Goal: Task Accomplishment & Management: Use online tool/utility

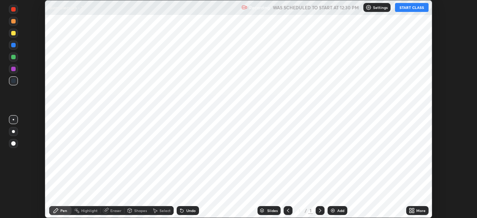
scroll to position [218, 476]
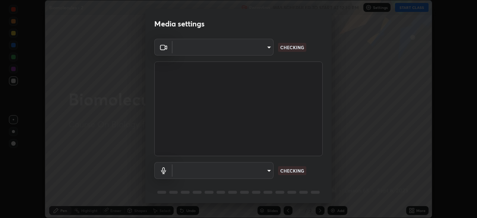
type input "e5f32b9a37d83756d2696e8423a1893a7de7eefef83412cf73fe4da3c4688103"
click at [222, 171] on body "Erase all Biomolecules - 2 Recording WAS SCHEDULED TO START AT 12:30 PM Setting…" at bounding box center [238, 109] width 477 height 218
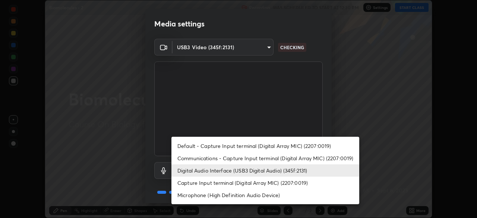
click at [212, 157] on li "Communications - Capture Input terminal (Digital Array MIC) (2207:0019)" at bounding box center [265, 158] width 188 height 12
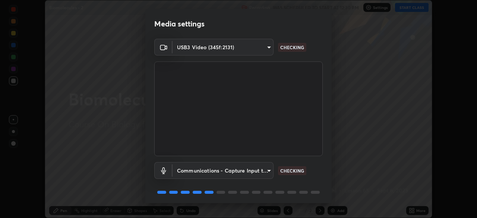
click at [210, 173] on li "Digital Audio Interface (USB3 Digital Audio) (345f:2131)" at bounding box center [241, 170] width 141 height 7
type input "ae0975cef7388746c2778fd6dc2b00d9a595315052e87b14b0d2850c1354851c"
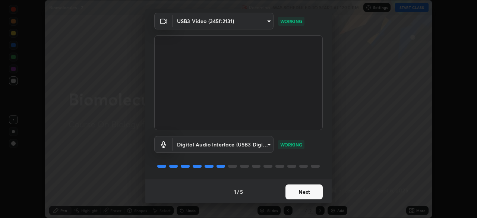
click at [301, 194] on button "Next" at bounding box center [303, 191] width 37 height 15
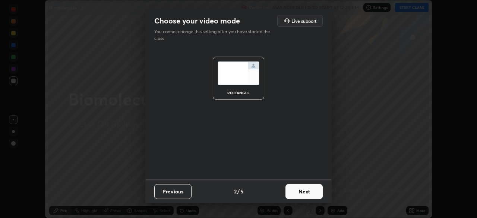
scroll to position [0, 0]
click at [312, 191] on button "Next" at bounding box center [303, 191] width 37 height 15
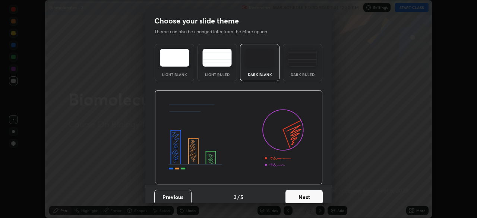
click at [313, 197] on button "Next" at bounding box center [303, 197] width 37 height 15
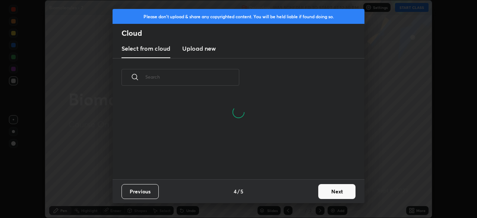
click at [345, 194] on button "Next" at bounding box center [336, 191] width 37 height 15
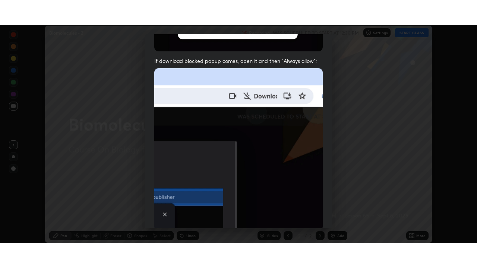
scroll to position [178, 0]
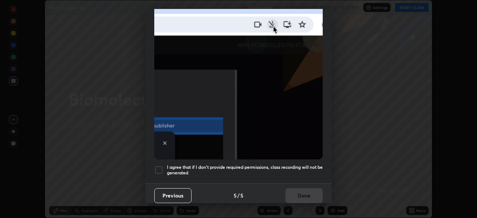
click at [303, 172] on div "Allow "Download multiple files" if prompted: If download blocked popup comes, o…" at bounding box center [238, 26] width 186 height 313
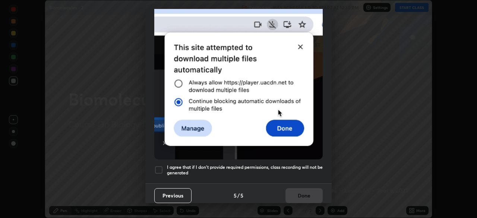
click at [311, 199] on div "Previous 5 / 5 Done" at bounding box center [238, 195] width 186 height 24
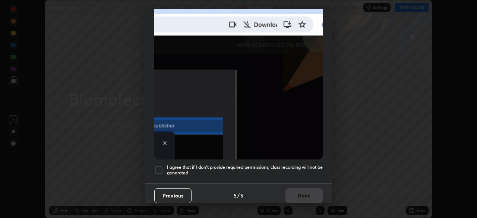
click at [296, 165] on h5 "I agree that if I don't provide required permissions, class recording will not …" at bounding box center [245, 170] width 156 height 12
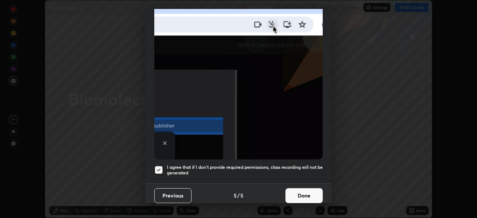
click at [300, 193] on button "Done" at bounding box center [303, 195] width 37 height 15
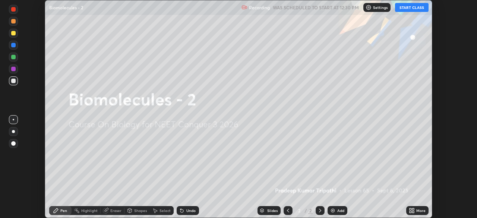
click at [410, 211] on icon at bounding box center [411, 210] width 6 height 6
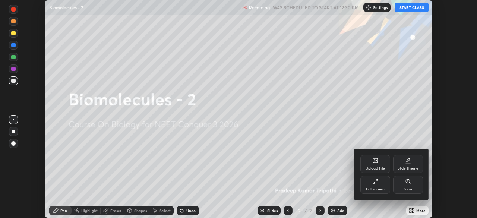
click at [383, 185] on div "Full screen" at bounding box center [375, 185] width 30 height 18
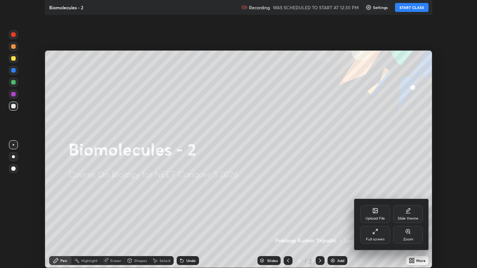
scroll to position [268, 477]
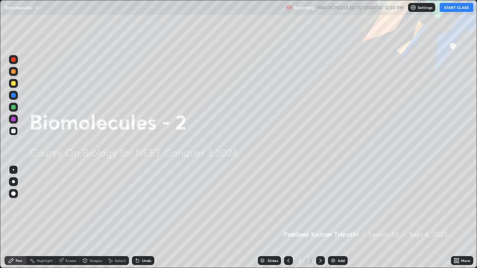
click at [453, 9] on button "START CLASS" at bounding box center [456, 7] width 34 height 9
click at [320, 217] on icon at bounding box center [320, 261] width 6 height 6
click at [332, 217] on img at bounding box center [333, 261] width 6 height 6
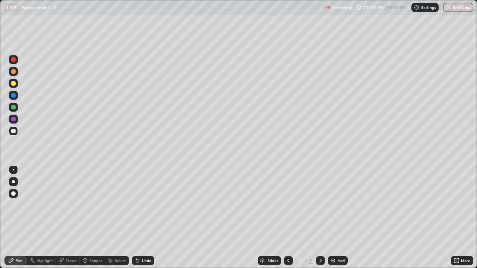
click at [14, 73] on div at bounding box center [13, 71] width 4 height 4
click at [13, 182] on div at bounding box center [13, 181] width 3 height 3
click at [16, 217] on div "Pen" at bounding box center [19, 261] width 7 height 4
click at [15, 86] on div at bounding box center [13, 83] width 9 height 9
click at [95, 217] on div "Shapes" at bounding box center [92, 260] width 25 height 9
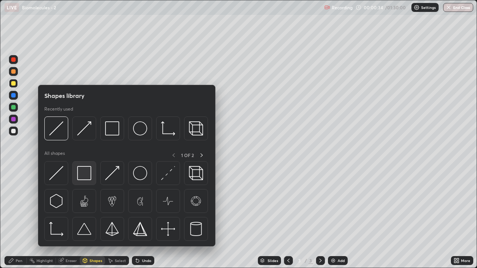
click at [87, 176] on img at bounding box center [84, 173] width 14 height 14
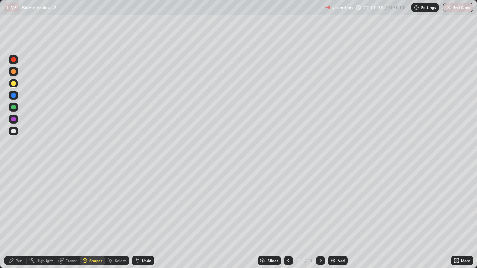
click at [13, 71] on div at bounding box center [13, 71] width 4 height 4
click at [90, 217] on div "Shapes" at bounding box center [95, 261] width 13 height 4
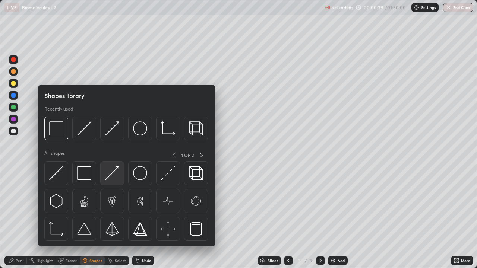
click at [113, 175] on img at bounding box center [112, 173] width 14 height 14
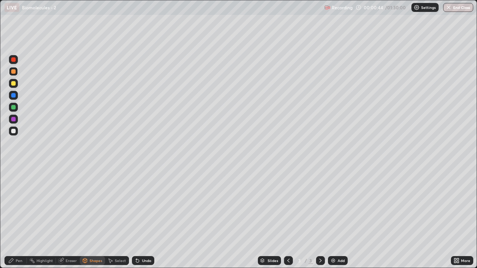
click at [14, 217] on div "Pen" at bounding box center [15, 260] width 22 height 9
click at [13, 84] on div at bounding box center [13, 83] width 4 height 4
click at [94, 217] on div "Shapes" at bounding box center [95, 261] width 13 height 4
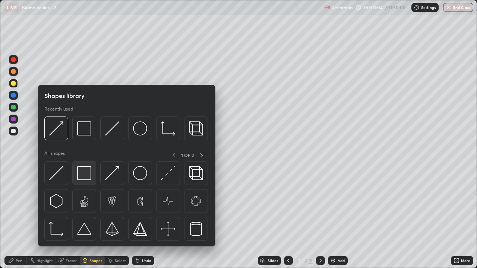
click at [87, 173] on img at bounding box center [84, 173] width 14 height 14
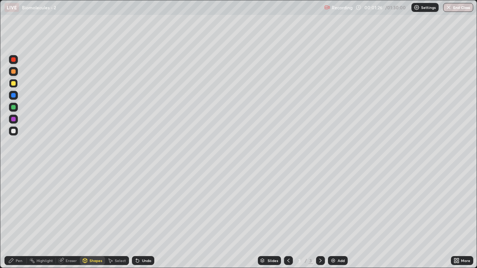
click at [15, 86] on div at bounding box center [13, 83] width 9 height 9
click at [91, 217] on div "Shapes" at bounding box center [95, 261] width 13 height 4
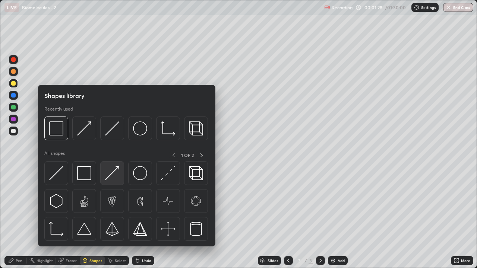
click at [112, 177] on img at bounding box center [112, 173] width 14 height 14
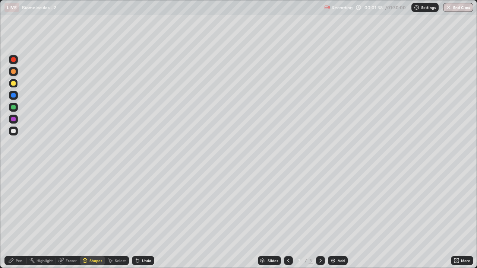
click at [15, 132] on div at bounding box center [13, 131] width 4 height 4
click at [92, 217] on div "Shapes" at bounding box center [95, 261] width 13 height 4
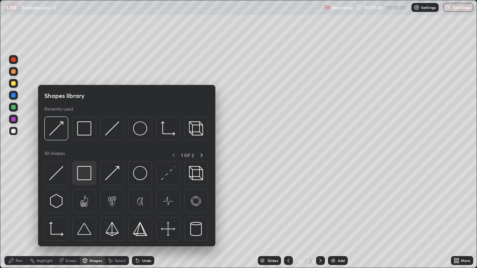
click at [85, 175] on img at bounding box center [84, 173] width 14 height 14
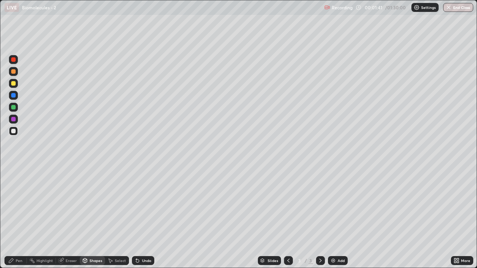
click at [15, 84] on div at bounding box center [13, 83] width 4 height 4
click at [66, 217] on div "Eraser" at bounding box center [68, 260] width 24 height 9
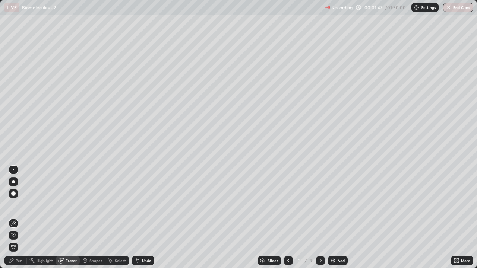
click at [15, 217] on icon at bounding box center [13, 223] width 6 height 6
click at [23, 217] on div "Pen" at bounding box center [15, 260] width 22 height 9
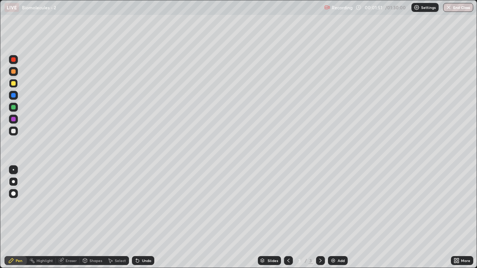
click at [21, 217] on div "Pen" at bounding box center [19, 261] width 7 height 4
click at [15, 85] on div at bounding box center [13, 83] width 4 height 4
click at [92, 217] on div "Shapes" at bounding box center [95, 261] width 13 height 4
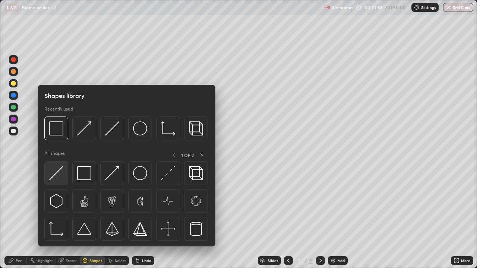
click at [62, 176] on img at bounding box center [56, 173] width 14 height 14
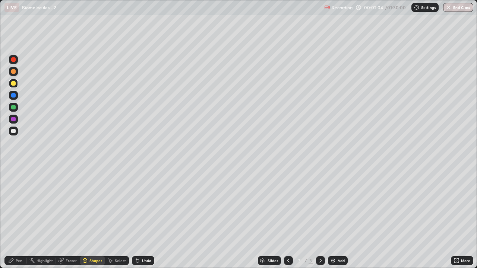
click at [18, 217] on div "Pen" at bounding box center [19, 261] width 7 height 4
click at [14, 131] on div at bounding box center [13, 131] width 4 height 4
click at [14, 107] on div at bounding box center [13, 107] width 4 height 4
click at [15, 97] on div at bounding box center [13, 95] width 9 height 9
click at [13, 132] on div at bounding box center [13, 131] width 4 height 4
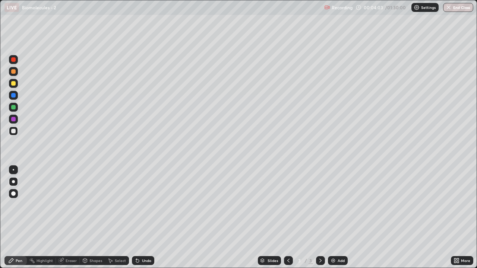
click at [96, 217] on div "Shapes" at bounding box center [95, 261] width 13 height 4
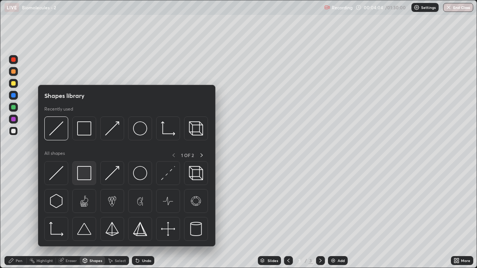
click at [87, 176] on img at bounding box center [84, 173] width 14 height 14
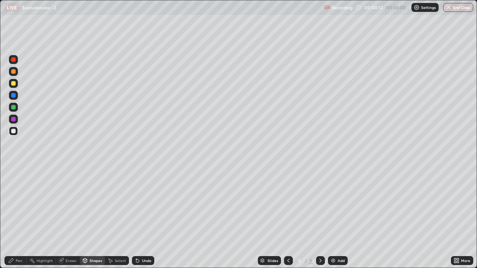
click at [24, 217] on div "Pen" at bounding box center [15, 260] width 22 height 9
click at [69, 217] on div "Eraser" at bounding box center [71, 261] width 11 height 4
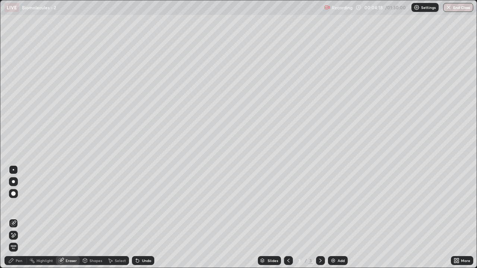
click at [16, 217] on div "Pen" at bounding box center [15, 260] width 22 height 9
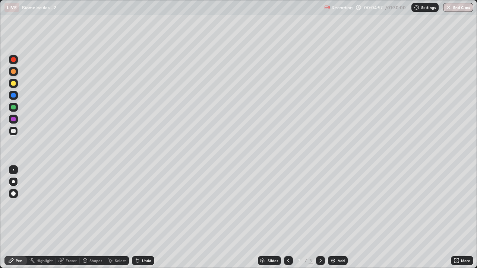
click at [72, 217] on div "Eraser" at bounding box center [71, 261] width 11 height 4
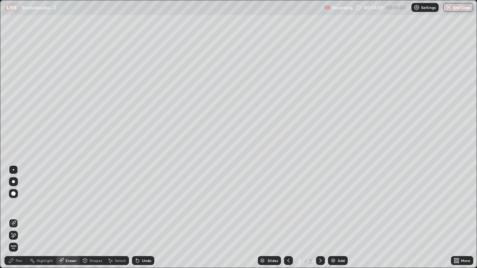
click at [18, 217] on div "Pen" at bounding box center [19, 261] width 7 height 4
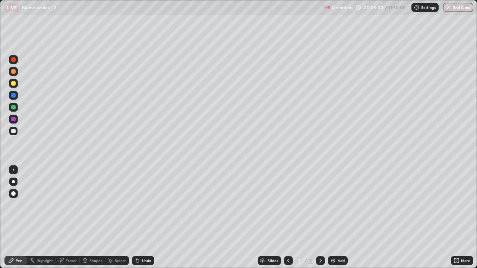
click at [15, 106] on div at bounding box center [13, 107] width 4 height 4
click at [71, 217] on div "Eraser" at bounding box center [71, 261] width 11 height 4
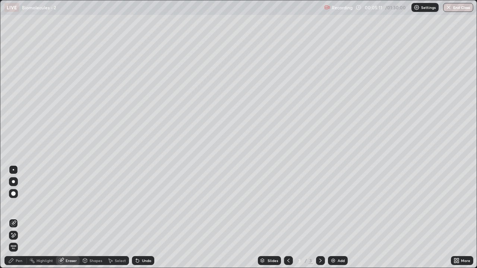
click at [20, 217] on div "Pen" at bounding box center [19, 261] width 7 height 4
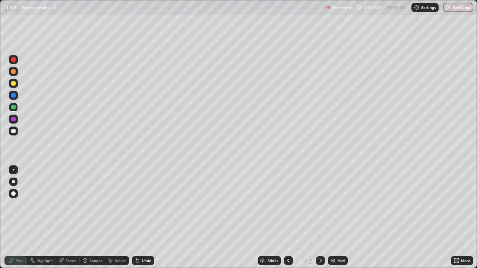
click at [13, 135] on div at bounding box center [13, 131] width 9 height 9
click at [97, 217] on div "Shapes" at bounding box center [95, 261] width 13 height 4
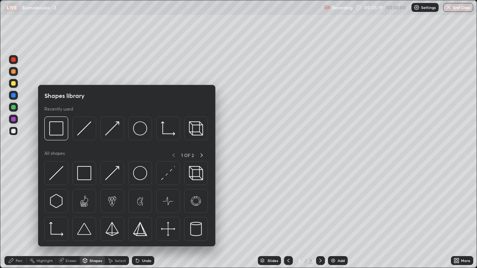
click at [16, 217] on div "Pen" at bounding box center [15, 260] width 22 height 9
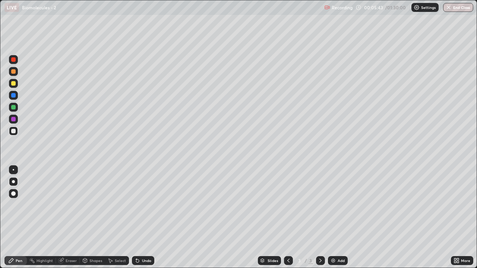
click at [14, 107] on div at bounding box center [13, 107] width 4 height 4
click at [23, 217] on div "Pen" at bounding box center [15, 260] width 22 height 9
click at [14, 133] on div at bounding box center [13, 131] width 4 height 4
click at [91, 217] on div "Shapes" at bounding box center [95, 261] width 13 height 4
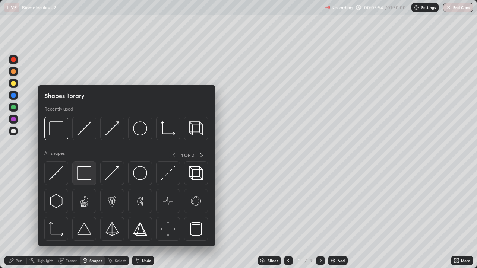
click at [82, 175] on img at bounding box center [84, 173] width 14 height 14
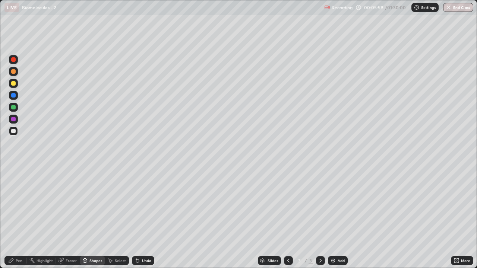
click at [69, 217] on div "Eraser" at bounding box center [71, 261] width 11 height 4
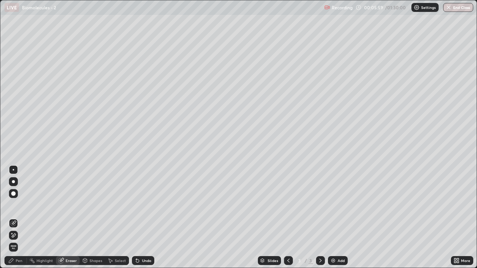
click at [13, 217] on icon at bounding box center [13, 223] width 6 height 6
click at [18, 217] on div "Pen" at bounding box center [19, 261] width 7 height 4
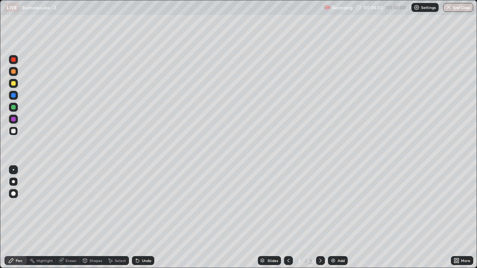
click at [20, 217] on div "Pen" at bounding box center [19, 261] width 7 height 4
click at [14, 107] on div at bounding box center [13, 107] width 4 height 4
click at [69, 217] on div "Eraser" at bounding box center [71, 261] width 11 height 4
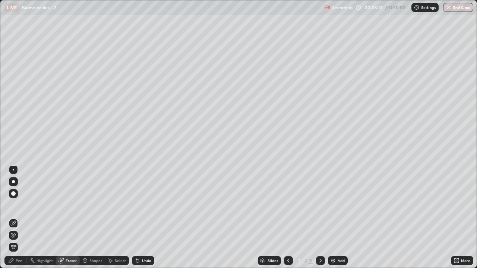
click at [15, 217] on icon at bounding box center [13, 223] width 6 height 6
click at [21, 217] on div "Pen" at bounding box center [19, 261] width 7 height 4
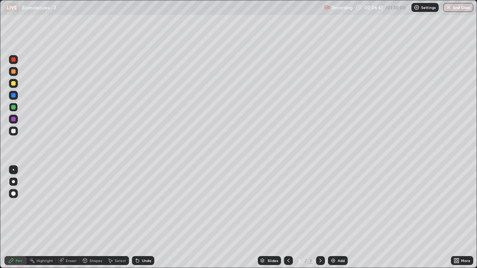
click at [73, 217] on div "Eraser" at bounding box center [71, 261] width 11 height 4
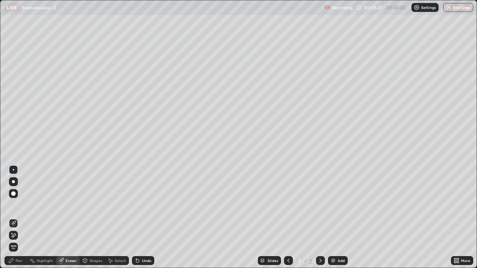
click at [134, 217] on icon at bounding box center [137, 261] width 6 height 6
click at [137, 217] on icon at bounding box center [137, 261] width 3 height 3
click at [22, 217] on div "Pen" at bounding box center [19, 261] width 7 height 4
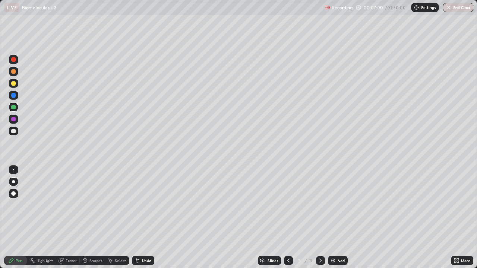
click at [13, 87] on div at bounding box center [13, 83] width 9 height 9
click at [92, 217] on div "Shapes" at bounding box center [92, 260] width 25 height 9
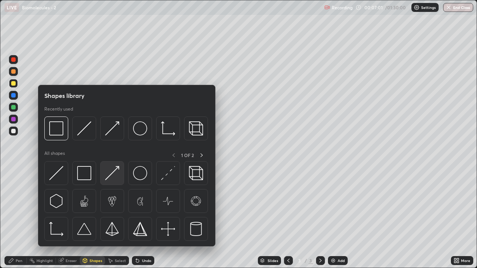
click at [112, 178] on img at bounding box center [112, 173] width 14 height 14
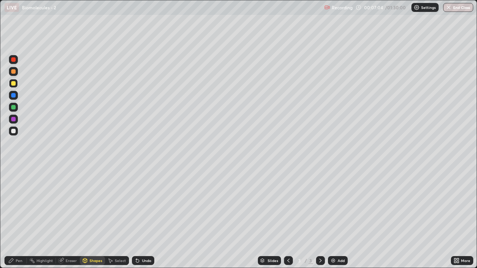
click at [17, 217] on div "Pen" at bounding box center [19, 261] width 7 height 4
click at [14, 133] on div at bounding box center [13, 131] width 4 height 4
click at [88, 217] on div "Shapes" at bounding box center [92, 260] width 25 height 9
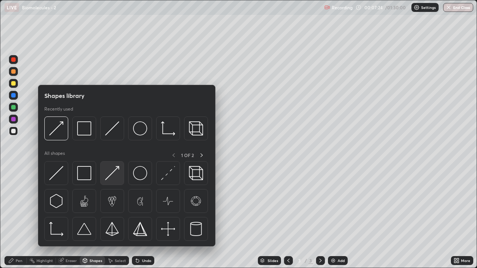
click at [108, 179] on img at bounding box center [112, 173] width 14 height 14
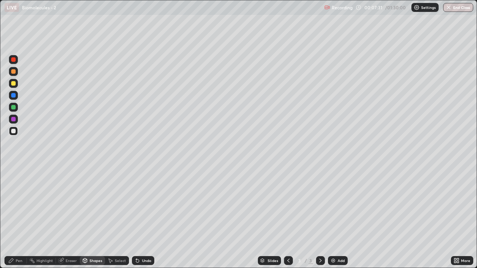
click at [69, 217] on div "Eraser" at bounding box center [68, 260] width 24 height 9
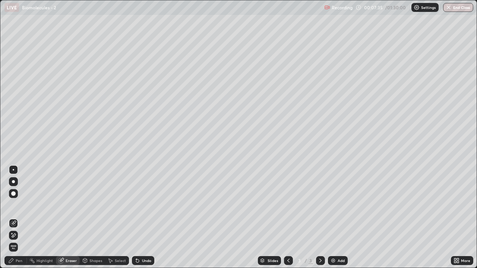
click at [16, 217] on div "Pen" at bounding box center [19, 261] width 7 height 4
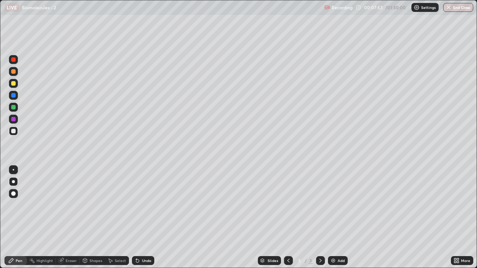
click at [70, 217] on div "Eraser" at bounding box center [71, 261] width 11 height 4
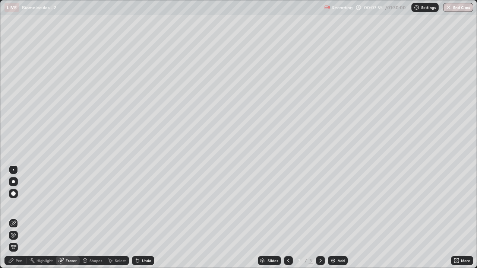
click at [88, 217] on div "Shapes" at bounding box center [92, 260] width 25 height 9
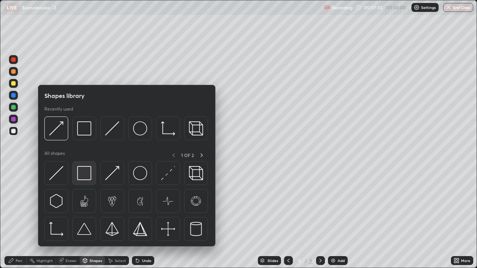
click at [83, 174] on img at bounding box center [84, 173] width 14 height 14
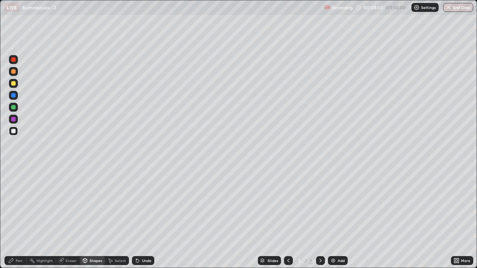
click at [67, 217] on div "Eraser" at bounding box center [71, 261] width 11 height 4
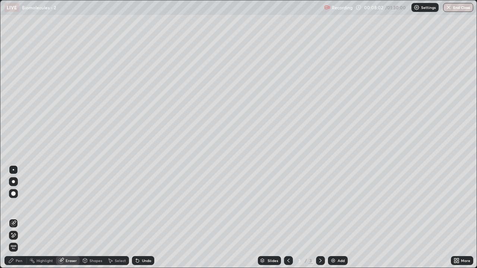
click at [19, 217] on div "Pen" at bounding box center [19, 261] width 7 height 4
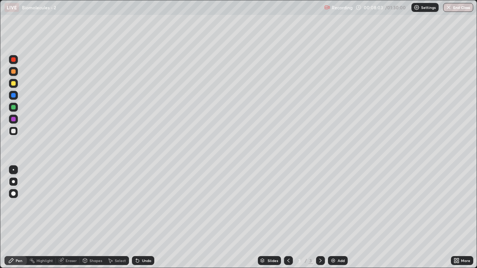
click at [15, 85] on div at bounding box center [13, 83] width 4 height 4
click at [92, 217] on div "Shapes" at bounding box center [95, 261] width 13 height 4
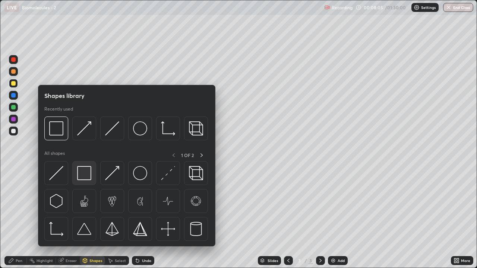
click at [80, 177] on img at bounding box center [84, 173] width 14 height 14
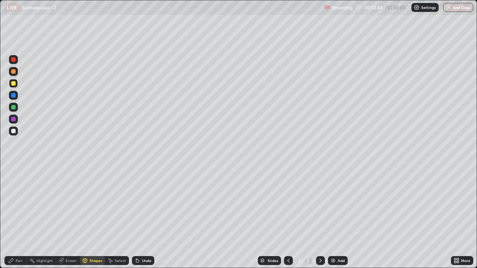
click at [93, 217] on div "Shapes" at bounding box center [95, 261] width 13 height 4
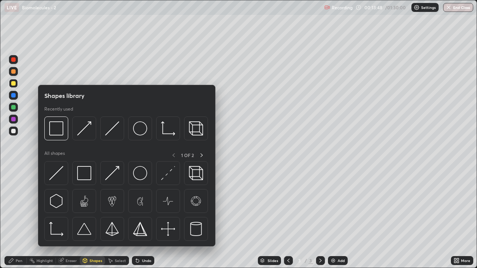
click at [13, 131] on div at bounding box center [13, 131] width 4 height 4
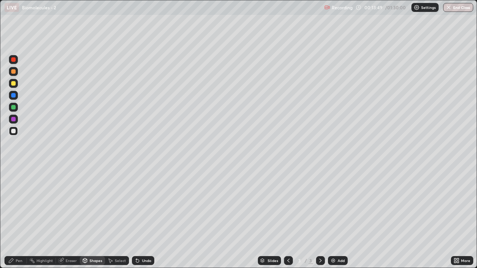
click at [98, 217] on div "Shapes" at bounding box center [95, 261] width 13 height 4
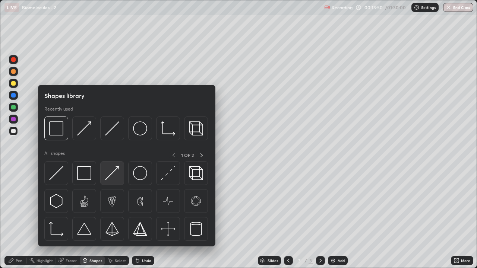
click at [116, 179] on img at bounding box center [112, 173] width 14 height 14
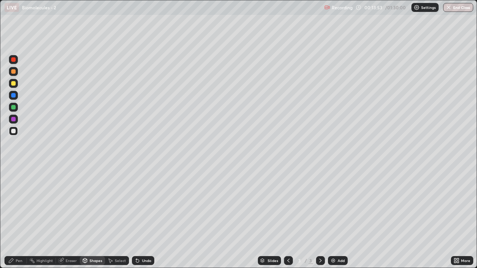
click at [18, 217] on div "Pen" at bounding box center [19, 261] width 7 height 4
click at [13, 86] on div at bounding box center [13, 83] width 9 height 9
click at [93, 217] on div "Shapes" at bounding box center [95, 261] width 13 height 4
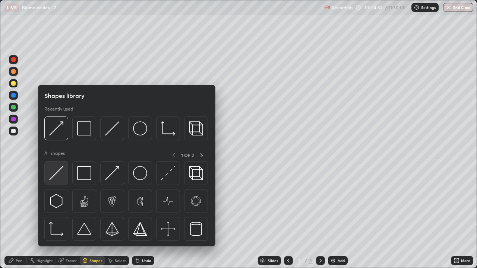
click at [62, 179] on img at bounding box center [56, 173] width 14 height 14
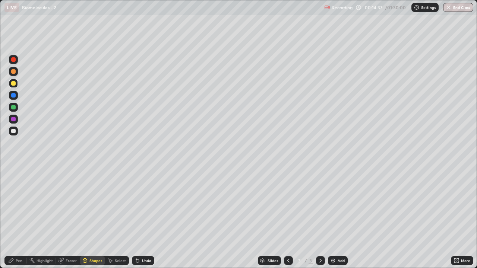
click at [19, 217] on div "Pen" at bounding box center [19, 261] width 7 height 4
click at [71, 217] on div "Eraser" at bounding box center [71, 261] width 11 height 4
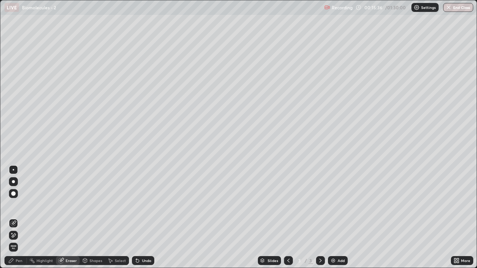
click at [69, 217] on div "Eraser" at bounding box center [71, 261] width 11 height 4
click at [16, 217] on icon at bounding box center [13, 235] width 6 height 6
click at [22, 217] on div "Pen" at bounding box center [15, 260] width 22 height 9
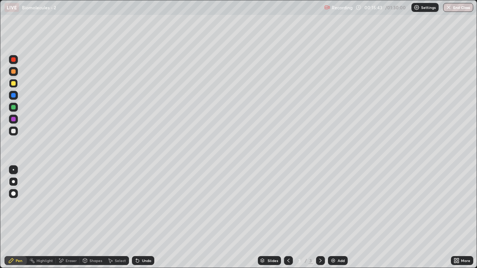
click at [16, 132] on div at bounding box center [13, 131] width 9 height 9
click at [17, 85] on div at bounding box center [13, 83] width 9 height 9
click at [19, 217] on div "Pen" at bounding box center [19, 261] width 7 height 4
click at [13, 131] on div at bounding box center [13, 131] width 4 height 4
click at [98, 217] on div "Shapes" at bounding box center [95, 261] width 13 height 4
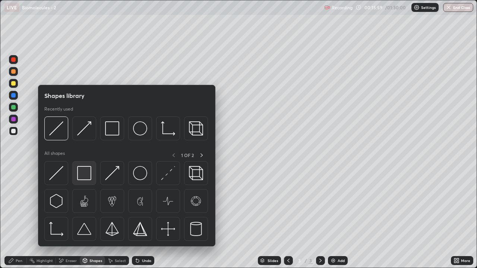
click at [87, 175] on img at bounding box center [84, 173] width 14 height 14
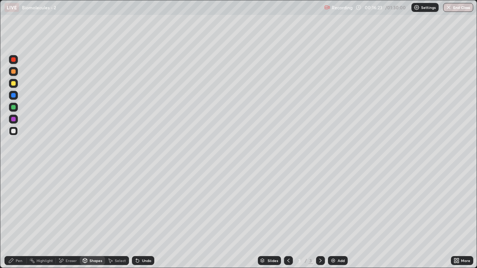
click at [15, 217] on div "Pen" at bounding box center [15, 260] width 22 height 9
click at [14, 86] on div at bounding box center [13, 83] width 9 height 9
click at [15, 217] on div "Pen" at bounding box center [15, 260] width 22 height 9
click at [68, 217] on div "Eraser" at bounding box center [71, 261] width 11 height 4
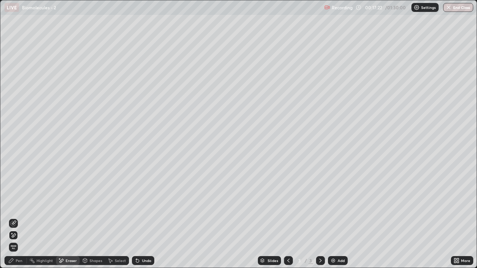
click at [18, 217] on div "Pen" at bounding box center [19, 261] width 7 height 4
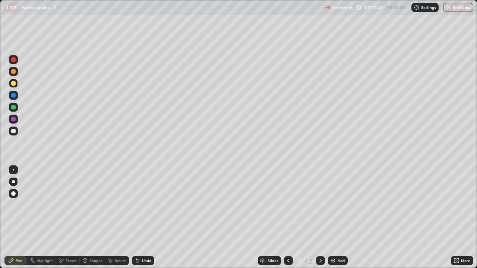
click at [15, 133] on div at bounding box center [13, 131] width 4 height 4
click at [89, 217] on div "Shapes" at bounding box center [92, 260] width 25 height 9
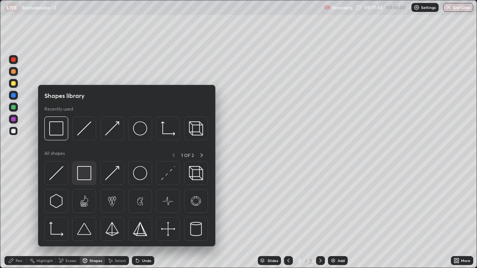
click at [85, 176] on img at bounding box center [84, 173] width 14 height 14
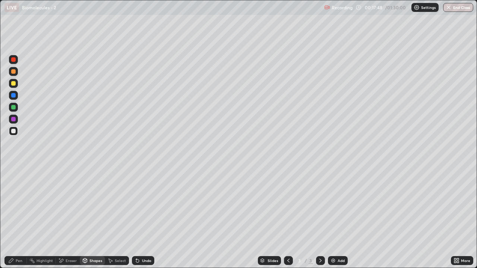
click at [71, 217] on div "Eraser" at bounding box center [71, 261] width 11 height 4
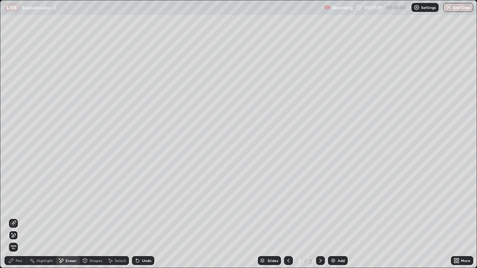
click at [95, 217] on div "Shapes" at bounding box center [95, 261] width 13 height 4
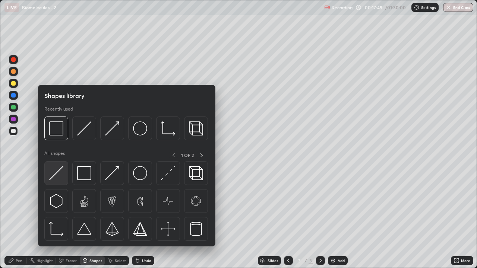
click at [64, 179] on div at bounding box center [56, 173] width 24 height 24
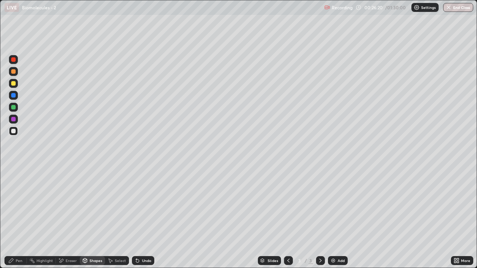
click at [319, 217] on icon at bounding box center [320, 261] width 6 height 6
click at [332, 217] on img at bounding box center [333, 261] width 6 height 6
click at [15, 84] on div at bounding box center [13, 83] width 4 height 4
click at [15, 73] on div at bounding box center [13, 71] width 4 height 4
click at [89, 217] on div "Shapes" at bounding box center [95, 261] width 13 height 4
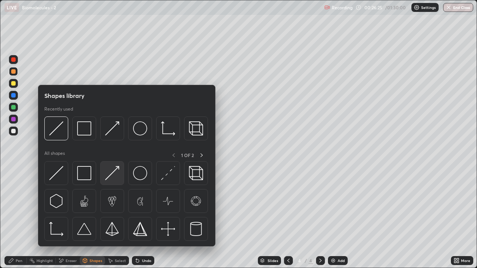
click at [112, 176] on img at bounding box center [112, 173] width 14 height 14
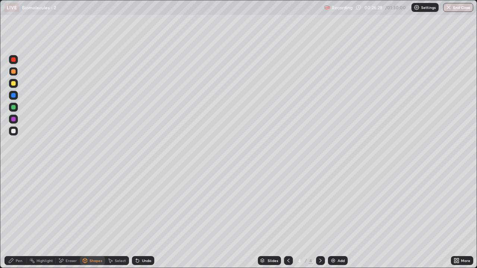
click at [16, 217] on div "Pen" at bounding box center [19, 261] width 7 height 4
click at [17, 217] on div "Pen" at bounding box center [19, 261] width 7 height 4
click at [20, 217] on div "Pen" at bounding box center [15, 260] width 22 height 9
click at [13, 85] on div at bounding box center [13, 83] width 4 height 4
click at [92, 217] on div "Shapes" at bounding box center [92, 260] width 25 height 9
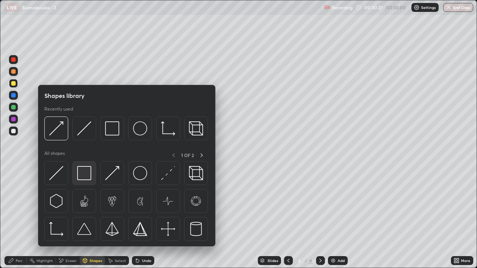
click at [86, 175] on img at bounding box center [84, 173] width 14 height 14
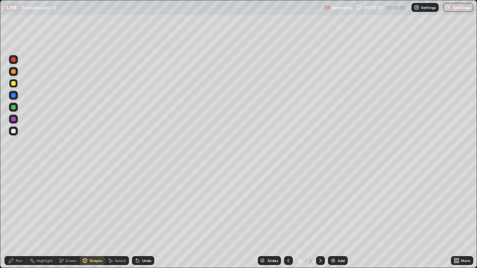
click at [90, 217] on div "Shapes" at bounding box center [95, 261] width 13 height 4
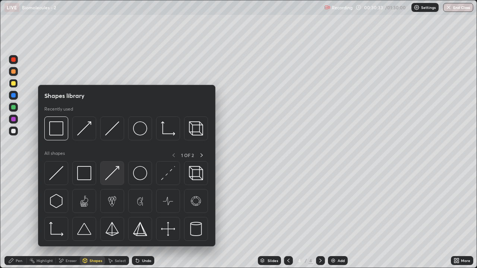
click at [111, 178] on img at bounding box center [112, 173] width 14 height 14
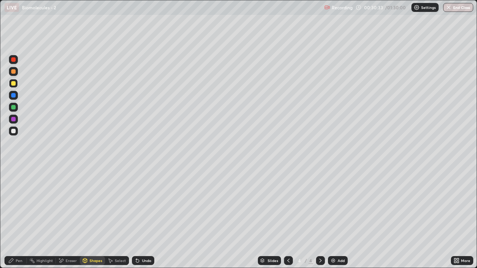
click at [14, 133] on div at bounding box center [13, 131] width 4 height 4
click at [19, 217] on div "Pen" at bounding box center [19, 261] width 7 height 4
click at [13, 132] on div at bounding box center [13, 131] width 4 height 4
click at [74, 217] on div "Eraser" at bounding box center [68, 260] width 24 height 9
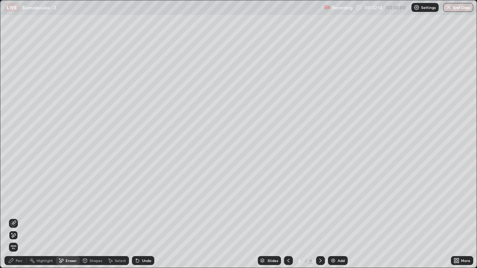
click at [16, 217] on div "Pen" at bounding box center [19, 261] width 7 height 4
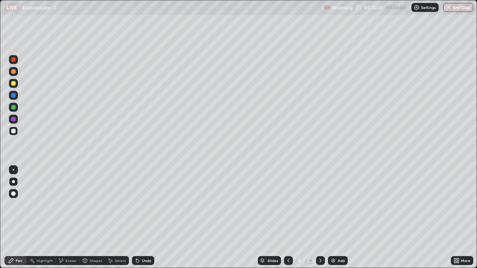
click at [14, 83] on div at bounding box center [13, 83] width 4 height 4
click at [94, 217] on div "Shapes" at bounding box center [95, 261] width 13 height 4
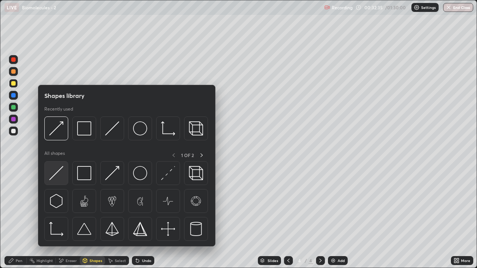
click at [63, 176] on img at bounding box center [56, 173] width 14 height 14
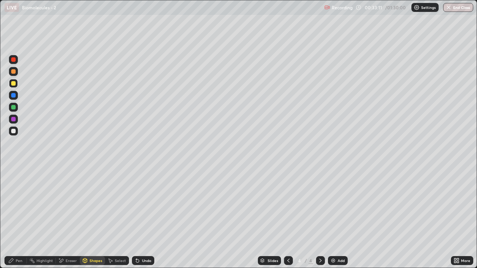
click at [20, 217] on div "Pen" at bounding box center [19, 261] width 7 height 4
click at [14, 72] on div at bounding box center [13, 71] width 4 height 4
click at [17, 217] on div "Pen" at bounding box center [15, 260] width 22 height 9
click at [74, 217] on div "Eraser" at bounding box center [71, 261] width 11 height 4
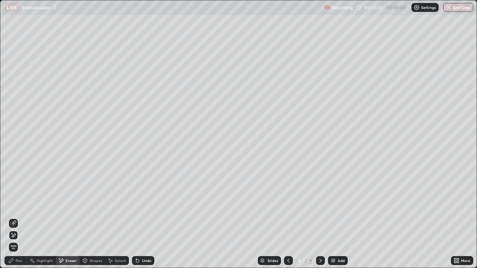
click at [95, 217] on div "Shapes" at bounding box center [95, 261] width 13 height 4
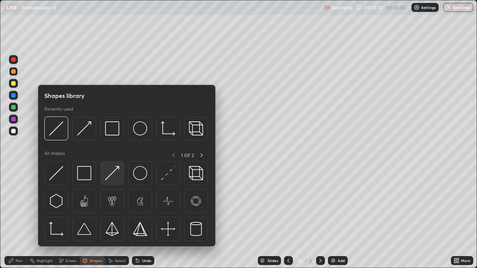
click at [113, 177] on img at bounding box center [112, 173] width 14 height 14
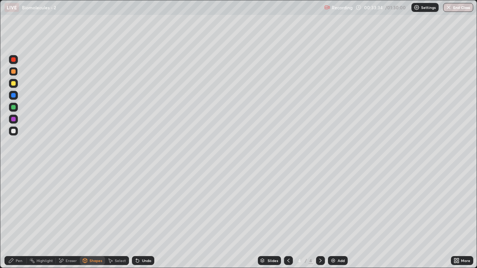
click at [13, 84] on div at bounding box center [13, 83] width 4 height 4
click at [18, 217] on div "Pen" at bounding box center [19, 261] width 7 height 4
click at [70, 217] on div "Eraser" at bounding box center [68, 260] width 24 height 9
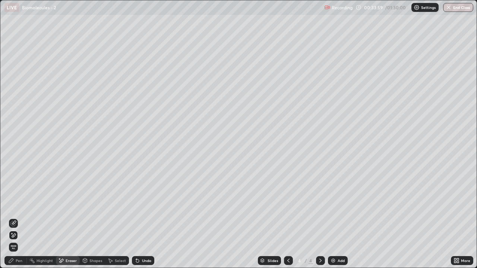
click at [19, 217] on div "Pen" at bounding box center [19, 261] width 7 height 4
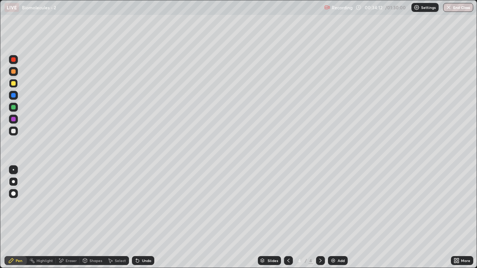
click at [14, 131] on div at bounding box center [13, 131] width 4 height 4
click at [91, 217] on div "Shapes" at bounding box center [95, 261] width 13 height 4
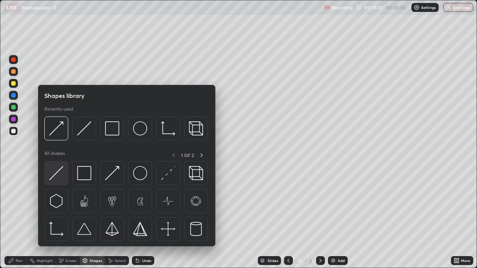
click at [60, 176] on img at bounding box center [56, 173] width 14 height 14
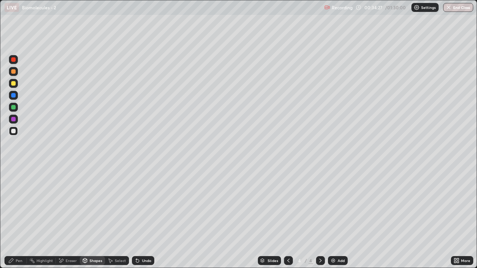
click at [13, 83] on div at bounding box center [13, 83] width 4 height 4
click at [19, 217] on div "Pen" at bounding box center [19, 261] width 7 height 4
click at [15, 131] on div at bounding box center [13, 131] width 4 height 4
click at [93, 217] on div "Shapes" at bounding box center [95, 261] width 13 height 4
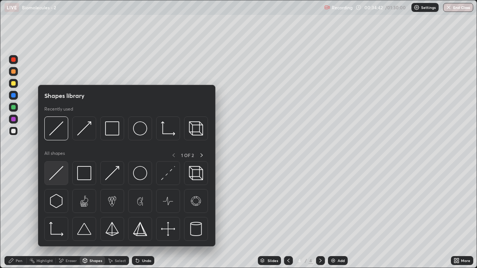
click at [59, 179] on img at bounding box center [56, 173] width 14 height 14
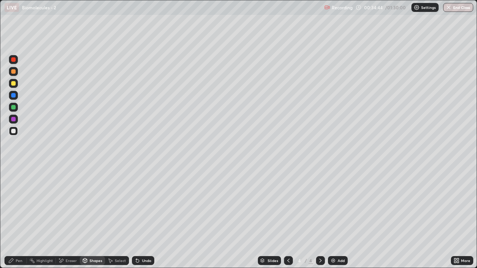
click at [95, 217] on div "Shapes" at bounding box center [95, 261] width 13 height 4
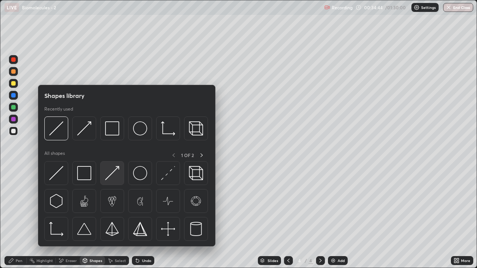
click at [115, 177] on img at bounding box center [112, 173] width 14 height 14
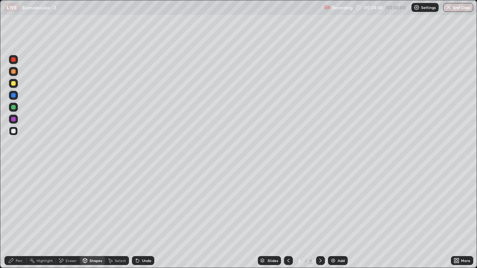
click at [13, 72] on div at bounding box center [13, 71] width 4 height 4
click at [72, 217] on div "Eraser" at bounding box center [71, 261] width 11 height 4
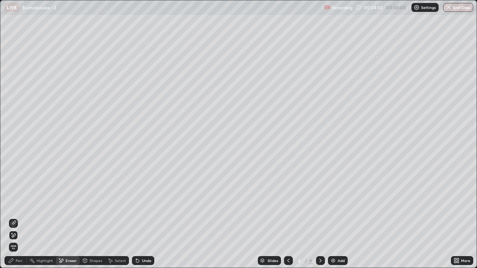
click at [19, 217] on div "Pen" at bounding box center [19, 261] width 7 height 4
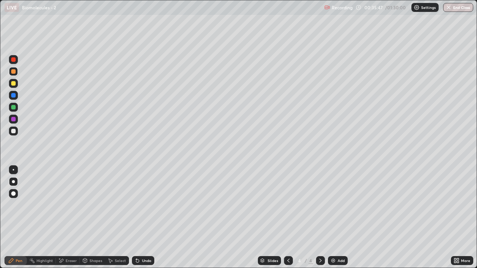
click at [14, 133] on div at bounding box center [13, 131] width 4 height 4
click at [97, 217] on div "Shapes" at bounding box center [95, 261] width 13 height 4
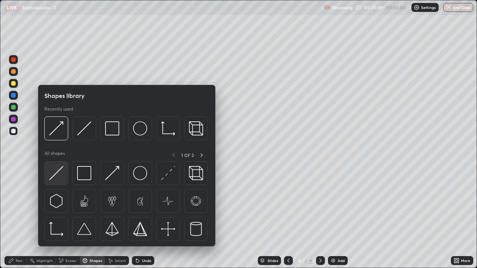
click at [64, 179] on div at bounding box center [56, 173] width 24 height 24
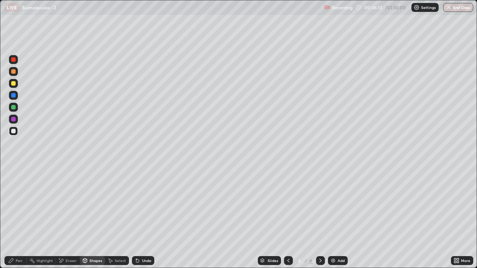
click at [13, 73] on div at bounding box center [13, 71] width 4 height 4
click at [18, 217] on div "Pen" at bounding box center [19, 261] width 7 height 4
click at [13, 85] on div at bounding box center [13, 83] width 4 height 4
click at [92, 217] on div "Shapes" at bounding box center [92, 260] width 25 height 9
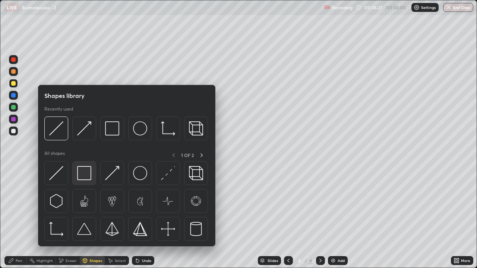
click at [80, 172] on img at bounding box center [84, 173] width 14 height 14
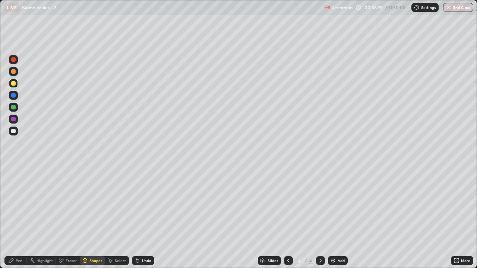
click at [14, 105] on div at bounding box center [13, 107] width 4 height 4
click at [91, 217] on div "Shapes" at bounding box center [95, 261] width 13 height 4
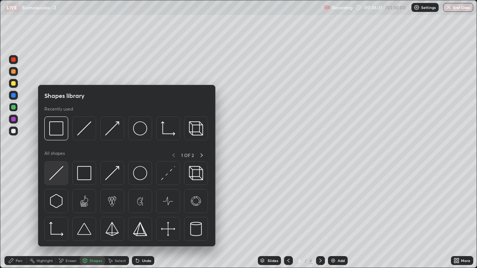
click at [58, 176] on img at bounding box center [56, 173] width 14 height 14
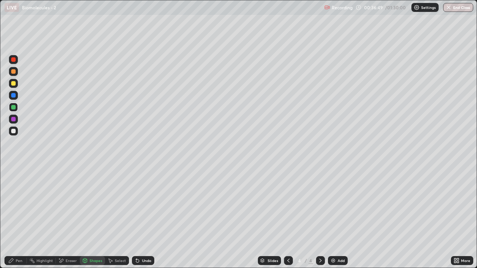
click at [15, 133] on div at bounding box center [13, 131] width 9 height 9
click at [71, 217] on div "Eraser" at bounding box center [71, 261] width 11 height 4
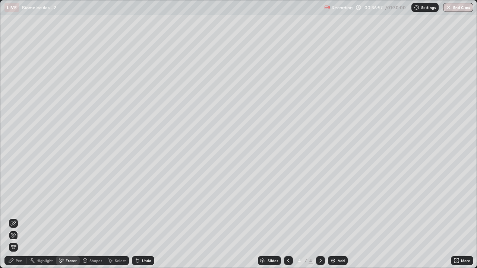
click at [16, 217] on div "Pen" at bounding box center [19, 261] width 7 height 4
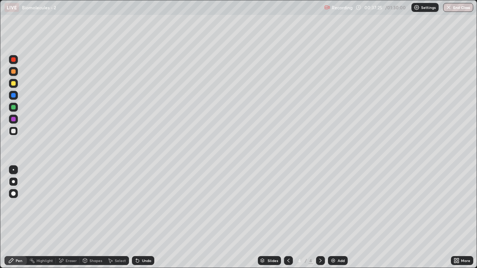
click at [13, 86] on div at bounding box center [13, 83] width 9 height 9
click at [91, 217] on div "Shapes" at bounding box center [95, 261] width 13 height 4
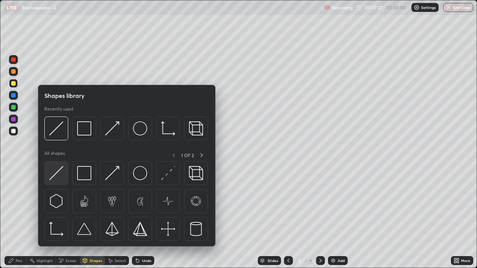
click at [60, 178] on img at bounding box center [56, 173] width 14 height 14
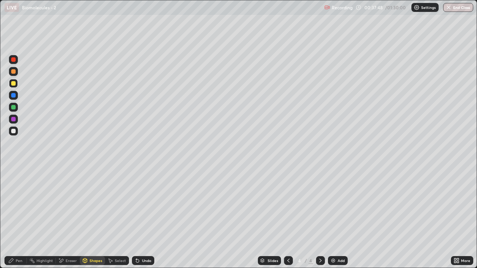
click at [13, 109] on div at bounding box center [13, 107] width 4 height 4
click at [68, 217] on div "Eraser" at bounding box center [71, 261] width 11 height 4
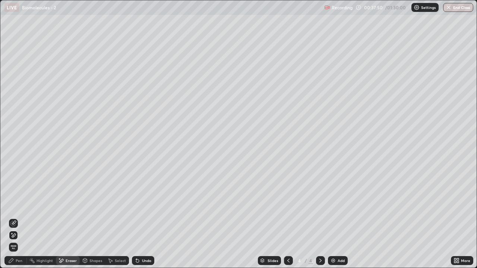
click at [69, 217] on div "Eraser" at bounding box center [71, 261] width 11 height 4
click at [91, 217] on div "Shapes" at bounding box center [95, 261] width 13 height 4
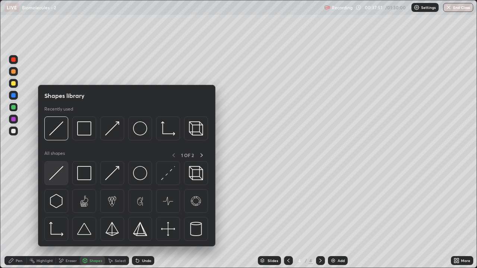
click at [57, 176] on img at bounding box center [56, 173] width 14 height 14
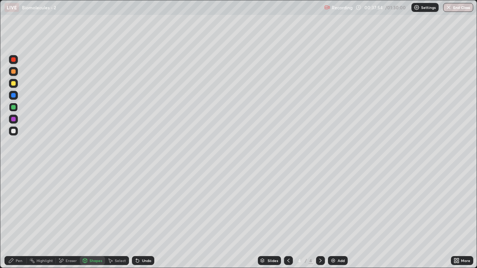
click at [17, 217] on div "Pen" at bounding box center [19, 261] width 7 height 4
click at [15, 133] on div at bounding box center [13, 131] width 4 height 4
click at [13, 85] on div at bounding box center [13, 83] width 4 height 4
click at [70, 217] on div "Eraser" at bounding box center [71, 261] width 11 height 4
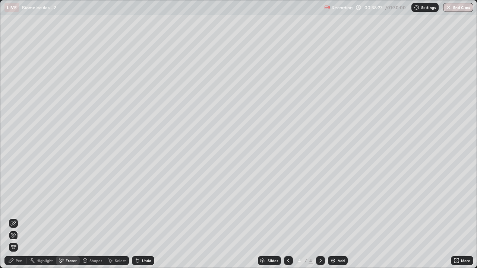
click at [91, 217] on div "Shapes" at bounding box center [95, 261] width 13 height 4
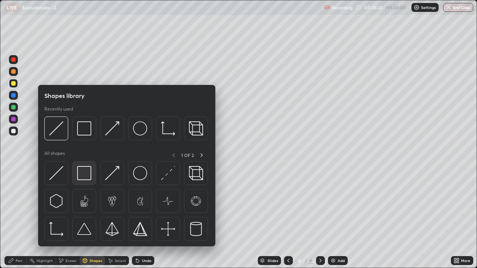
click at [79, 176] on img at bounding box center [84, 173] width 14 height 14
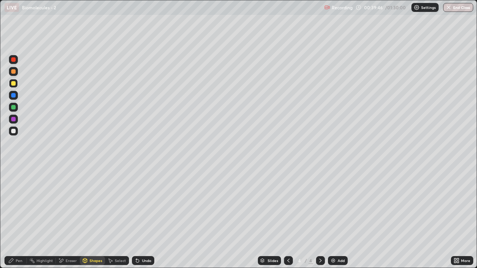
click at [15, 131] on div at bounding box center [13, 131] width 4 height 4
click at [92, 217] on div "Shapes" at bounding box center [95, 261] width 13 height 4
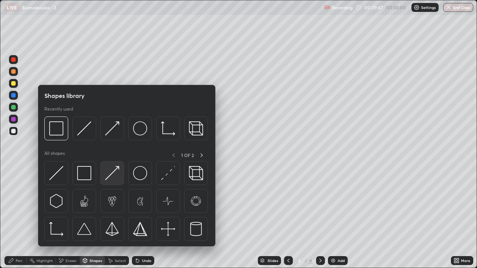
click at [111, 178] on img at bounding box center [112, 173] width 14 height 14
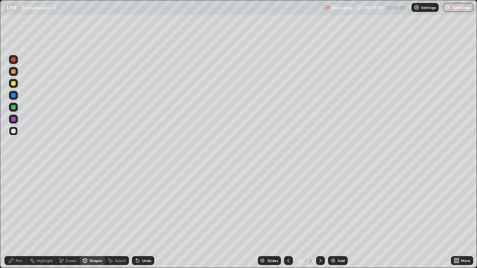
click at [13, 107] on div at bounding box center [13, 107] width 4 height 4
click at [13, 96] on div at bounding box center [13, 95] width 4 height 4
click at [67, 217] on div "Eraser" at bounding box center [68, 260] width 24 height 9
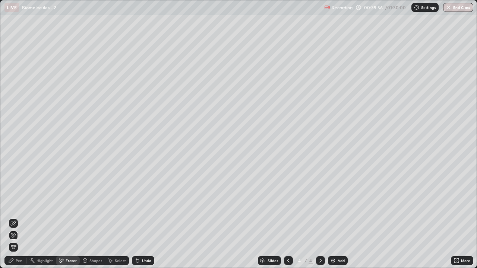
click at [15, 217] on div "Pen" at bounding box center [15, 260] width 22 height 9
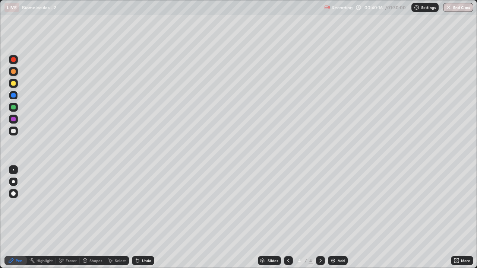
click at [15, 86] on div at bounding box center [13, 83] width 9 height 9
click at [71, 217] on div "Eraser" at bounding box center [71, 261] width 11 height 4
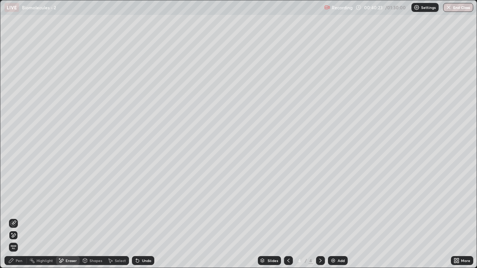
click at [136, 217] on icon at bounding box center [137, 261] width 3 height 3
click at [20, 217] on div "Pen" at bounding box center [15, 260] width 22 height 9
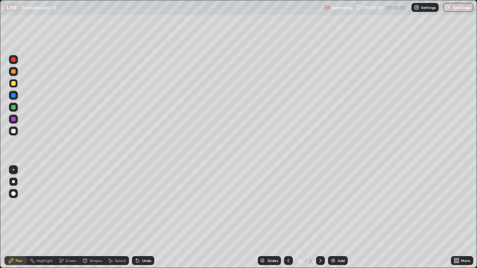
click at [14, 130] on div at bounding box center [13, 131] width 4 height 4
click at [90, 217] on div "Shapes" at bounding box center [92, 260] width 25 height 9
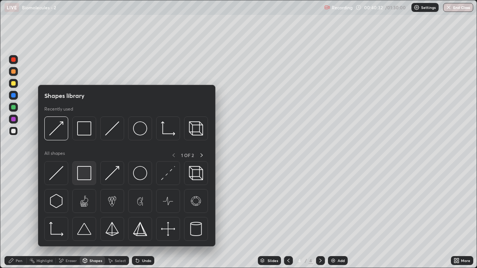
click at [83, 177] on img at bounding box center [84, 173] width 14 height 14
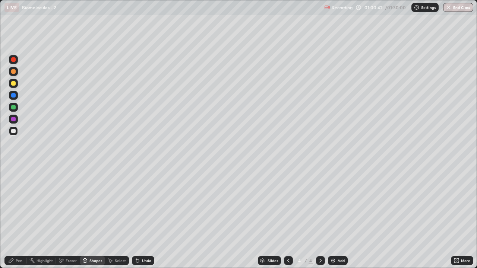
click at [96, 217] on div "Shapes" at bounding box center [95, 261] width 13 height 4
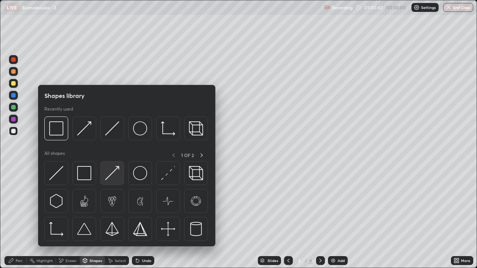
click at [113, 176] on img at bounding box center [112, 173] width 14 height 14
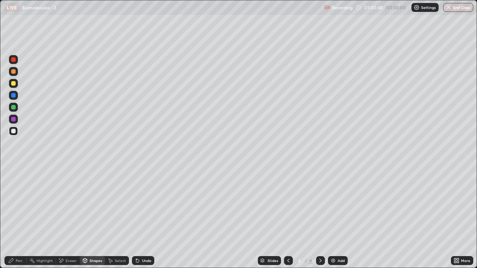
click at [12, 87] on div at bounding box center [13, 83] width 9 height 9
click at [67, 217] on div "Eraser" at bounding box center [68, 260] width 24 height 9
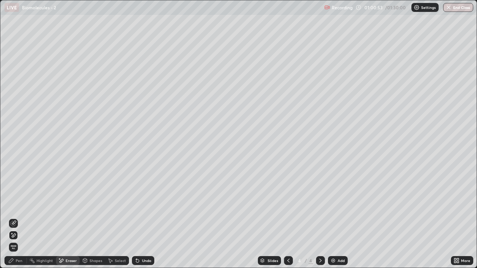
click at [16, 217] on div "Pen" at bounding box center [19, 261] width 7 height 4
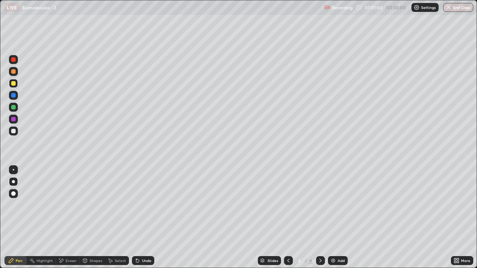
click at [14, 130] on div at bounding box center [13, 131] width 4 height 4
click at [90, 217] on div "Shapes" at bounding box center [95, 261] width 13 height 4
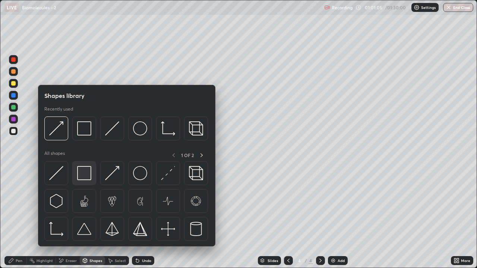
click at [89, 176] on img at bounding box center [84, 173] width 14 height 14
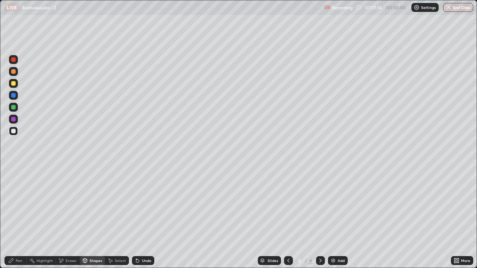
click at [91, 217] on div "Shapes" at bounding box center [95, 261] width 13 height 4
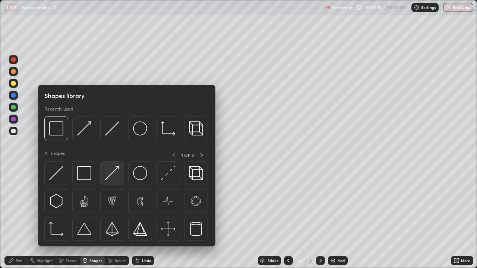
click at [114, 179] on img at bounding box center [112, 173] width 14 height 14
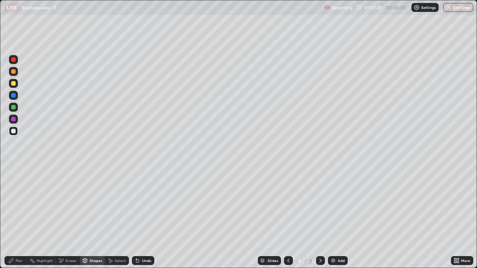
click at [16, 217] on div "Pen" at bounding box center [19, 261] width 7 height 4
click at [13, 131] on div at bounding box center [13, 131] width 4 height 4
click at [14, 73] on div at bounding box center [13, 71] width 4 height 4
click at [69, 217] on div "Eraser" at bounding box center [71, 261] width 11 height 4
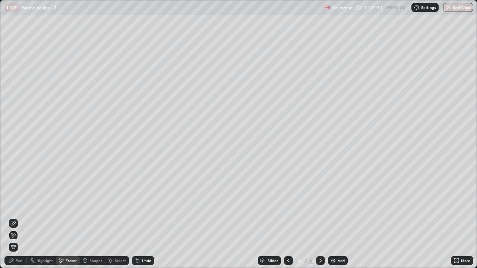
click at [17, 217] on div "Pen" at bounding box center [19, 261] width 7 height 4
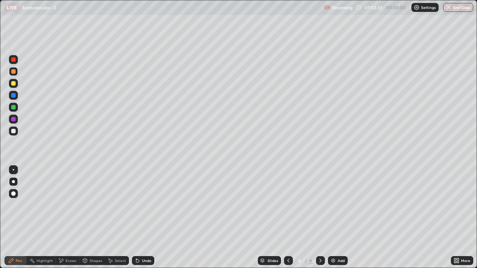
click at [14, 132] on div at bounding box center [13, 131] width 4 height 4
click at [95, 217] on div "Shapes" at bounding box center [95, 261] width 13 height 4
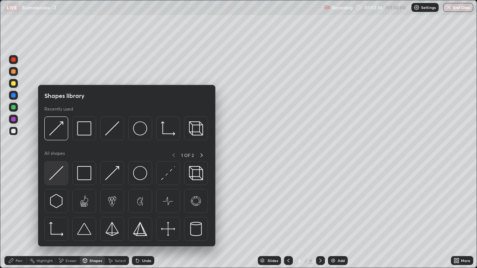
click at [62, 176] on img at bounding box center [56, 173] width 14 height 14
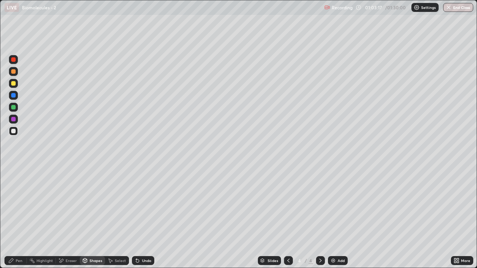
click at [18, 217] on div "Pen" at bounding box center [19, 261] width 7 height 4
click at [13, 131] on div at bounding box center [13, 131] width 4 height 4
click at [13, 86] on div at bounding box center [13, 83] width 9 height 9
click at [95, 217] on div "Shapes" at bounding box center [95, 261] width 13 height 4
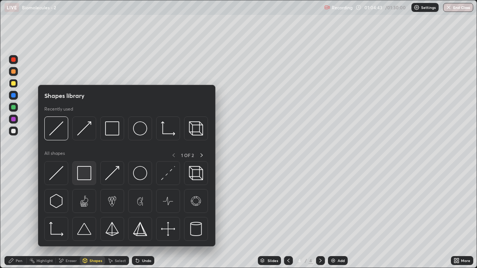
click at [83, 176] on img at bounding box center [84, 173] width 14 height 14
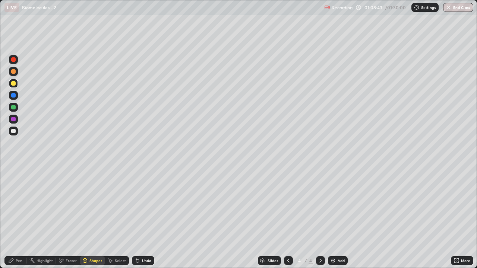
click at [322, 217] on icon at bounding box center [320, 261] width 6 height 6
click at [333, 217] on img at bounding box center [333, 261] width 6 height 6
click at [14, 73] on div at bounding box center [13, 71] width 4 height 4
click at [93, 217] on div "Shapes" at bounding box center [95, 261] width 13 height 4
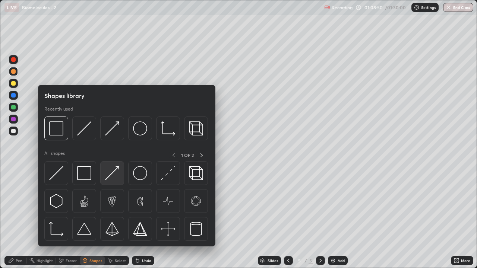
click at [113, 176] on img at bounding box center [112, 173] width 14 height 14
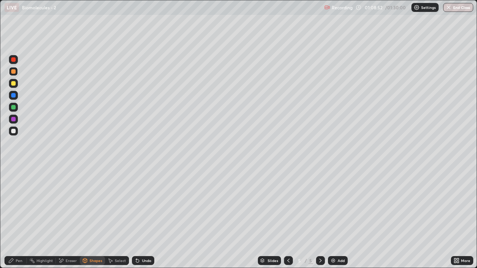
click at [19, 217] on div "Pen" at bounding box center [15, 260] width 22 height 9
click at [21, 217] on div "Pen" at bounding box center [19, 261] width 7 height 4
click at [73, 217] on div "Eraser" at bounding box center [71, 261] width 11 height 4
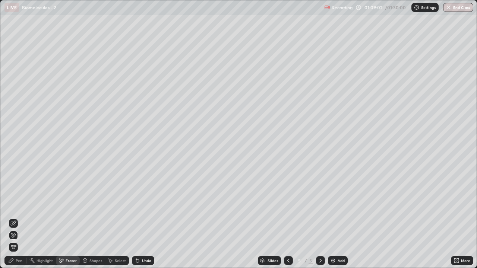
click at [21, 217] on div "Pen" at bounding box center [19, 261] width 7 height 4
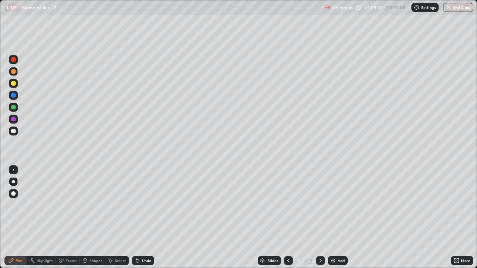
click at [74, 217] on div "Eraser" at bounding box center [71, 261] width 11 height 4
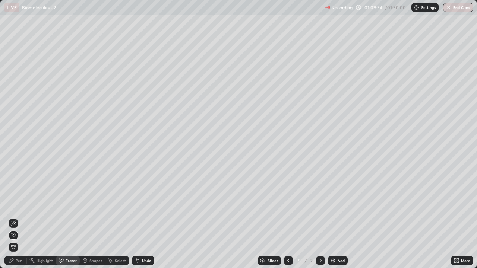
click at [22, 217] on div "Pen" at bounding box center [19, 261] width 7 height 4
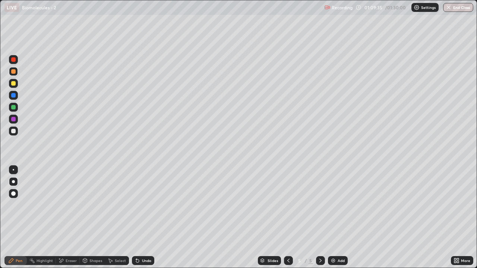
click at [15, 86] on div at bounding box center [13, 83] width 9 height 9
click at [16, 131] on div at bounding box center [13, 131] width 9 height 9
click at [23, 217] on div "Pen" at bounding box center [15, 260] width 22 height 9
click at [17, 133] on div at bounding box center [13, 131] width 9 height 9
click at [91, 217] on div "Shapes" at bounding box center [95, 261] width 13 height 4
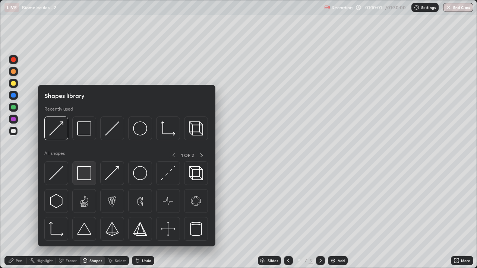
click at [82, 176] on img at bounding box center [84, 173] width 14 height 14
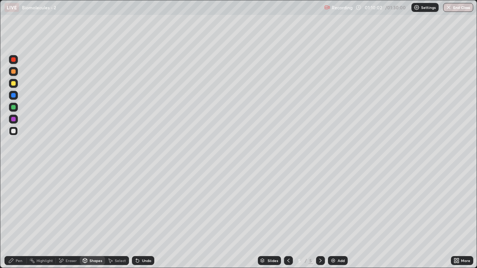
click at [89, 217] on div "Shapes" at bounding box center [92, 260] width 25 height 9
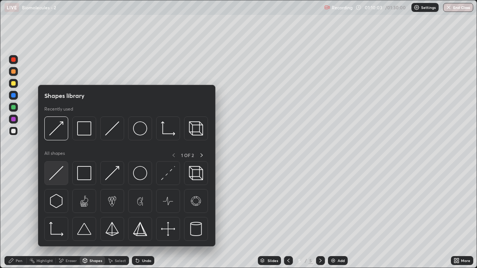
click at [60, 178] on img at bounding box center [56, 173] width 14 height 14
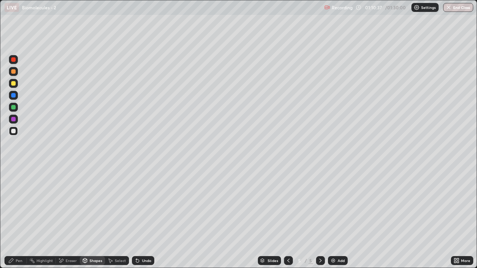
click at [14, 85] on div at bounding box center [13, 83] width 4 height 4
click at [19, 217] on div "Pen" at bounding box center [19, 261] width 7 height 4
click at [14, 71] on div at bounding box center [13, 71] width 4 height 4
click at [92, 217] on div "Shapes" at bounding box center [95, 261] width 13 height 4
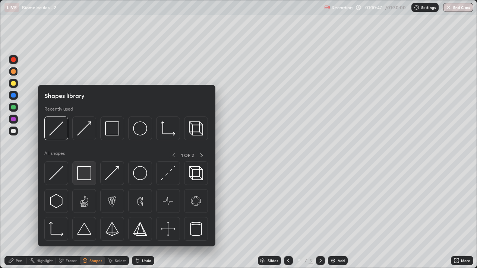
click at [81, 174] on img at bounding box center [84, 173] width 14 height 14
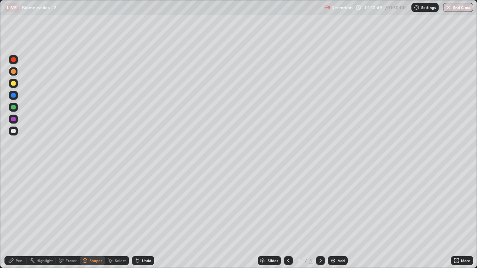
click at [14, 133] on div at bounding box center [13, 131] width 4 height 4
click at [92, 217] on div "Shapes" at bounding box center [95, 261] width 13 height 4
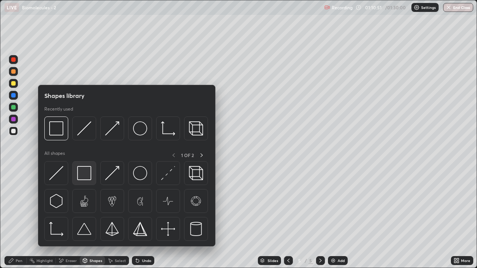
click at [85, 175] on img at bounding box center [84, 173] width 14 height 14
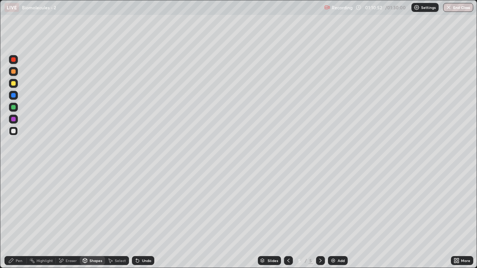
click at [88, 217] on div "Shapes" at bounding box center [92, 260] width 25 height 9
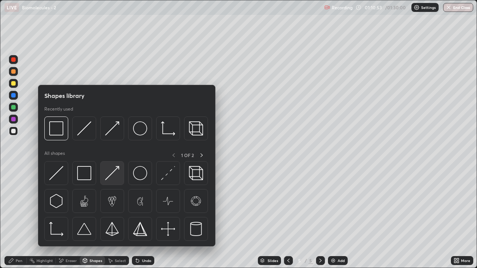
click at [108, 175] on img at bounding box center [112, 173] width 14 height 14
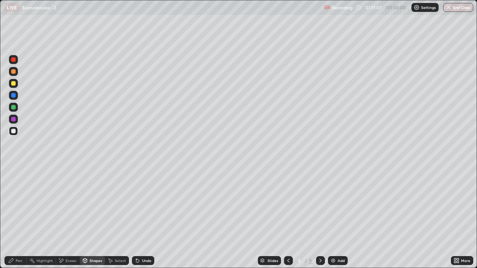
click at [13, 131] on div at bounding box center [13, 131] width 4 height 4
click at [20, 217] on div "Pen" at bounding box center [19, 261] width 7 height 4
click at [70, 217] on div "Eraser" at bounding box center [71, 261] width 11 height 4
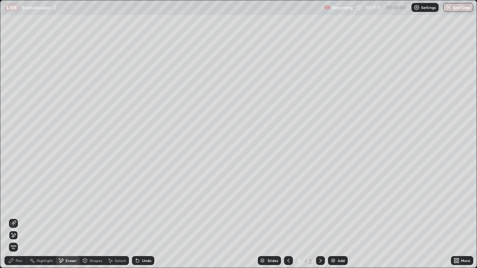
click at [19, 217] on div "Pen" at bounding box center [19, 261] width 7 height 4
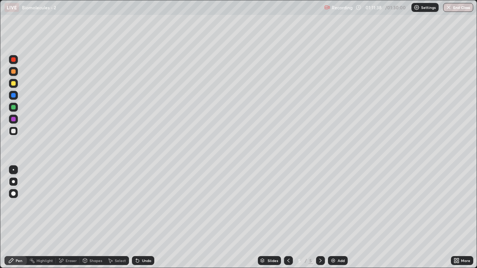
click at [69, 217] on div "Eraser" at bounding box center [71, 261] width 11 height 4
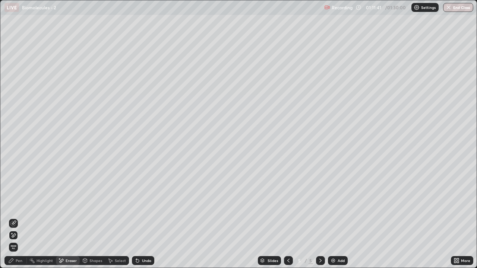
click at [21, 217] on div "Pen" at bounding box center [19, 261] width 7 height 4
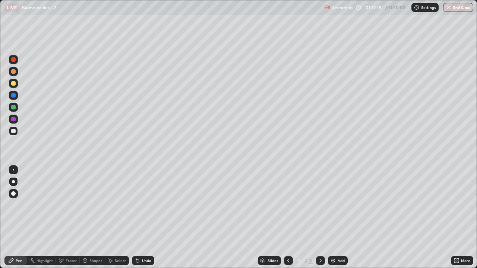
click at [71, 217] on div "Eraser" at bounding box center [71, 261] width 11 height 4
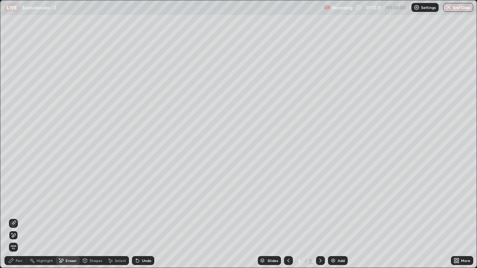
click at [20, 217] on div "Pen" at bounding box center [19, 261] width 7 height 4
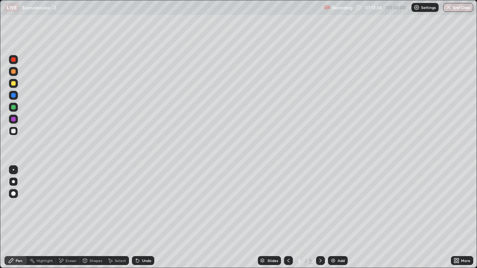
click at [69, 217] on div "Eraser" at bounding box center [71, 261] width 11 height 4
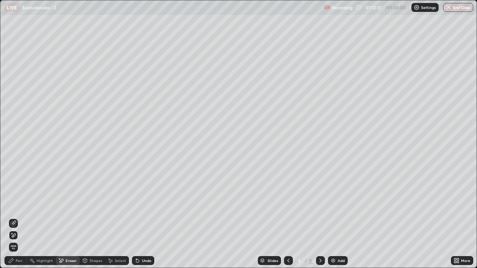
click at [20, 217] on div "Pen" at bounding box center [19, 261] width 7 height 4
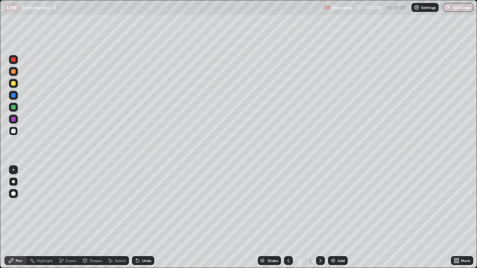
click at [13, 85] on div at bounding box center [13, 83] width 4 height 4
click at [89, 217] on div "Shapes" at bounding box center [95, 261] width 13 height 4
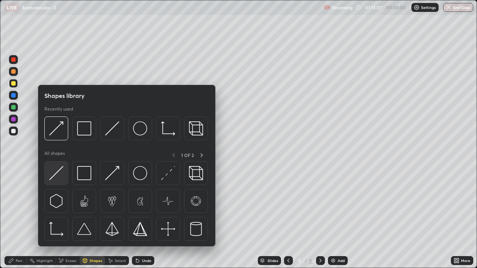
click at [61, 175] on img at bounding box center [56, 173] width 14 height 14
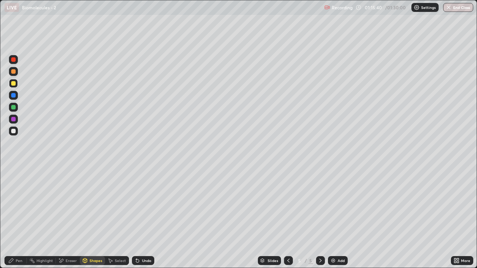
click at [90, 217] on div "Shapes" at bounding box center [95, 261] width 13 height 4
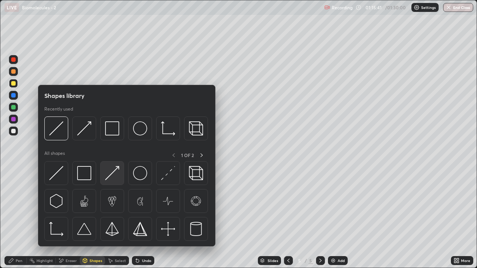
click at [112, 178] on img at bounding box center [112, 173] width 14 height 14
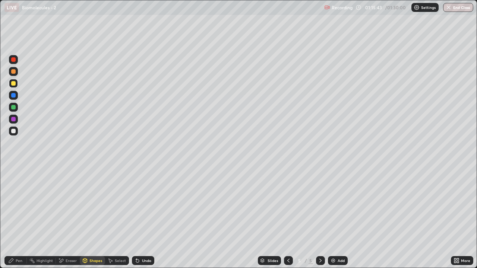
click at [16, 217] on div "Pen" at bounding box center [19, 261] width 7 height 4
click at [19, 217] on div "Pen" at bounding box center [19, 261] width 7 height 4
click at [67, 217] on div "Eraser" at bounding box center [68, 260] width 24 height 9
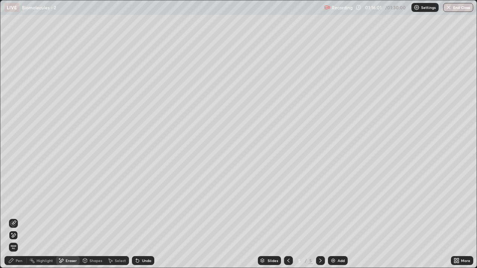
click at [18, 217] on div "Pen" at bounding box center [15, 260] width 22 height 9
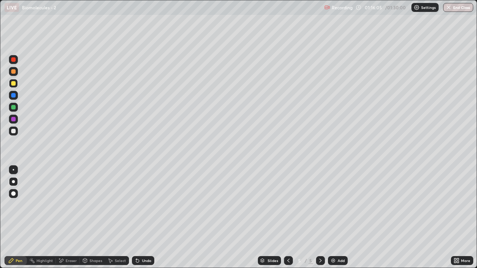
click at [14, 133] on div at bounding box center [13, 131] width 4 height 4
click at [92, 217] on div "Shapes" at bounding box center [95, 261] width 13 height 4
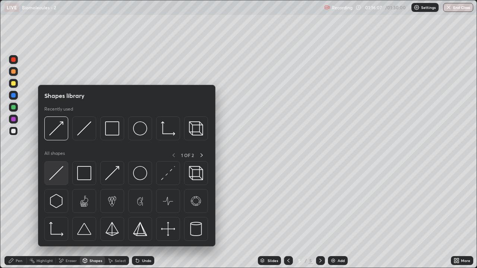
click at [58, 174] on img at bounding box center [56, 173] width 14 height 14
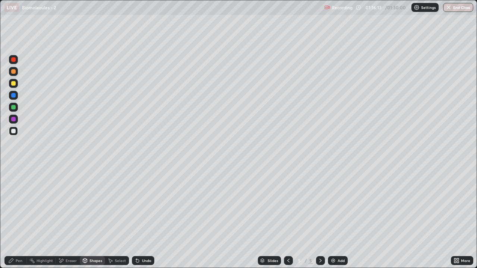
click at [47, 217] on div "Highlight" at bounding box center [41, 260] width 29 height 15
click at [45, 217] on div "Highlight" at bounding box center [44, 261] width 16 height 4
click at [69, 217] on div "Eraser" at bounding box center [71, 261] width 11 height 4
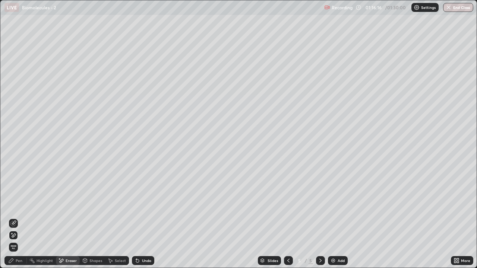
click at [18, 217] on div "Pen" at bounding box center [15, 260] width 22 height 9
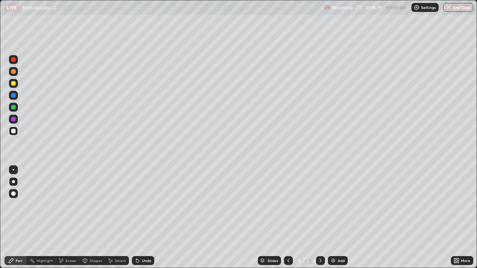
click at [15, 132] on div at bounding box center [13, 131] width 4 height 4
click at [92, 217] on div "Shapes" at bounding box center [92, 260] width 25 height 9
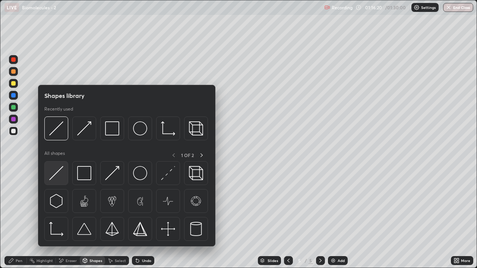
click at [60, 174] on img at bounding box center [56, 173] width 14 height 14
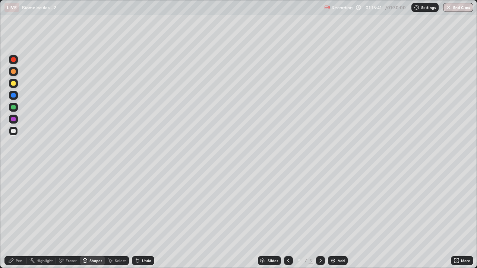
click at [15, 85] on div at bounding box center [13, 83] width 4 height 4
click at [92, 217] on div "Shapes" at bounding box center [95, 261] width 13 height 4
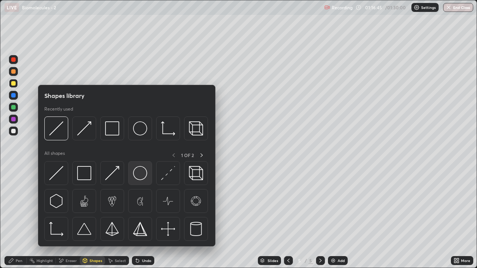
click at [133, 172] on img at bounding box center [140, 173] width 14 height 14
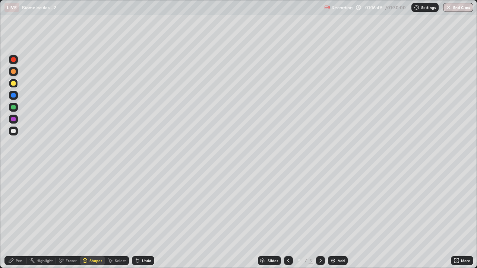
click at [16, 217] on div "Pen" at bounding box center [19, 261] width 7 height 4
click at [18, 217] on div "Pen" at bounding box center [19, 261] width 7 height 4
click at [14, 85] on div at bounding box center [13, 83] width 4 height 4
click at [14, 73] on div at bounding box center [13, 71] width 4 height 4
click at [92, 217] on div "Shapes" at bounding box center [95, 261] width 13 height 4
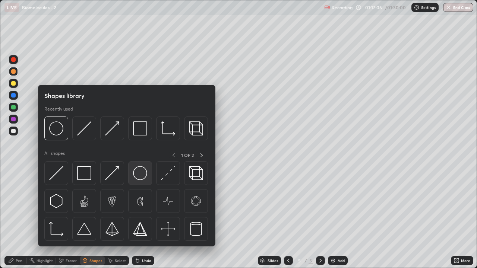
click at [137, 174] on img at bounding box center [140, 173] width 14 height 14
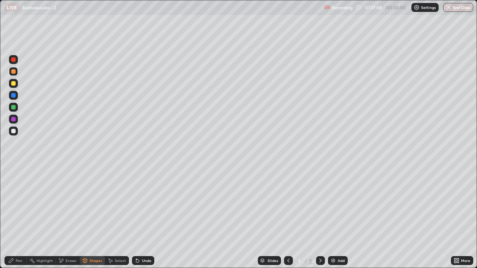
click at [18, 217] on div "Pen" at bounding box center [19, 261] width 7 height 4
click at [17, 217] on div "Pen" at bounding box center [19, 261] width 7 height 4
click at [13, 108] on div at bounding box center [13, 107] width 4 height 4
click at [95, 217] on div "Shapes" at bounding box center [92, 260] width 25 height 9
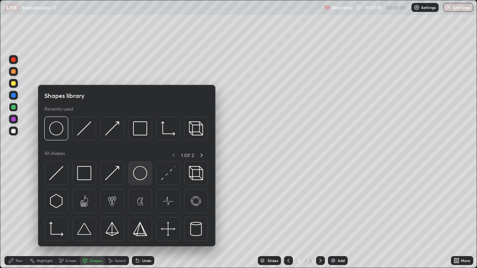
click at [140, 176] on img at bounding box center [140, 173] width 14 height 14
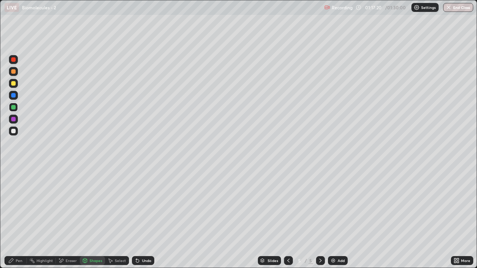
click at [20, 217] on div "Pen" at bounding box center [19, 261] width 7 height 4
click at [21, 217] on div "Pen" at bounding box center [19, 261] width 7 height 4
click at [14, 85] on div at bounding box center [13, 83] width 4 height 4
click at [14, 71] on div at bounding box center [13, 71] width 4 height 4
click at [89, 217] on div "Shapes" at bounding box center [92, 260] width 25 height 9
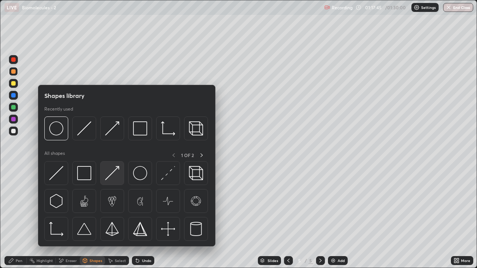
click at [112, 176] on img at bounding box center [112, 173] width 14 height 14
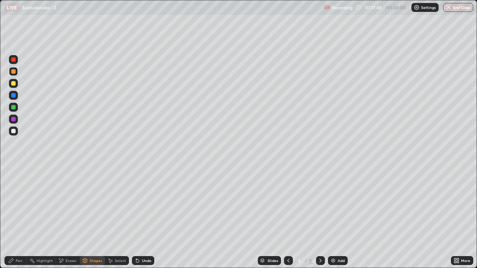
click at [69, 217] on div "Eraser" at bounding box center [71, 261] width 11 height 4
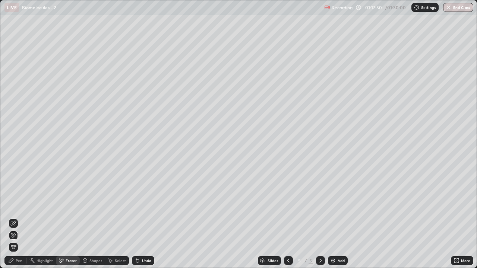
click at [92, 217] on div "Shapes" at bounding box center [92, 260] width 25 height 9
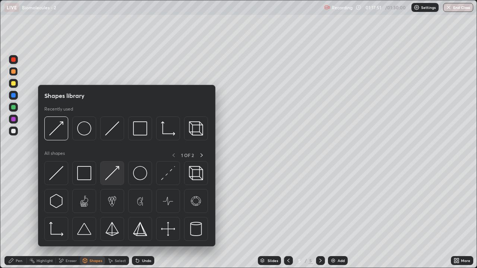
click at [112, 176] on img at bounding box center [112, 173] width 14 height 14
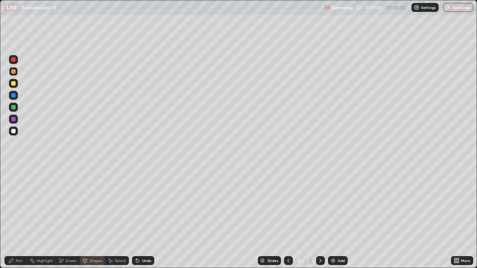
click at [15, 132] on div at bounding box center [13, 131] width 4 height 4
click at [15, 131] on div at bounding box center [13, 131] width 4 height 4
click at [70, 217] on div "Eraser" at bounding box center [71, 261] width 11 height 4
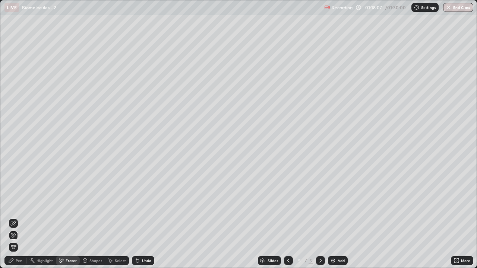
click at [19, 217] on div "Pen" at bounding box center [19, 261] width 7 height 4
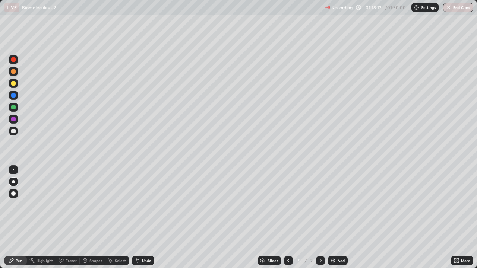
click at [13, 86] on div at bounding box center [13, 83] width 9 height 9
click at [14, 74] on div at bounding box center [13, 71] width 9 height 9
click at [13, 108] on div at bounding box center [13, 107] width 4 height 4
click at [13, 120] on div at bounding box center [13, 119] width 4 height 4
click at [96, 217] on div "Shapes" at bounding box center [95, 261] width 13 height 4
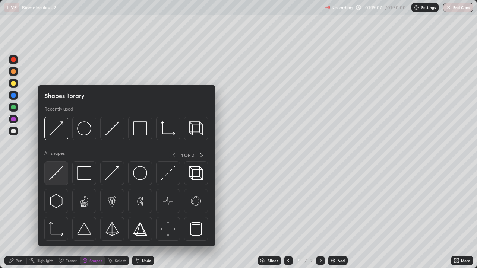
click at [60, 177] on img at bounding box center [56, 173] width 14 height 14
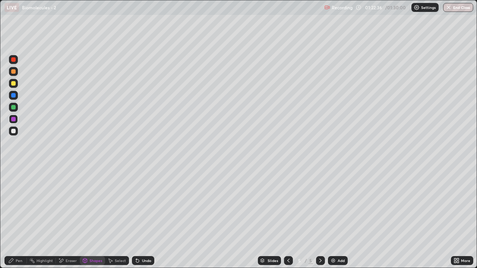
click at [14, 217] on div "Pen" at bounding box center [15, 260] width 22 height 9
click at [13, 86] on div at bounding box center [13, 83] width 9 height 9
click at [19, 217] on div "Pen" at bounding box center [19, 261] width 7 height 4
click at [14, 74] on div at bounding box center [13, 71] width 9 height 9
click at [15, 107] on div at bounding box center [13, 107] width 4 height 4
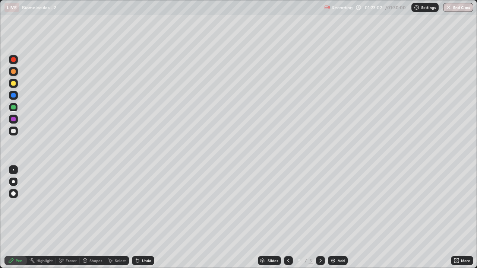
click at [14, 85] on div at bounding box center [13, 83] width 4 height 4
click at [13, 72] on div at bounding box center [13, 71] width 4 height 4
click at [451, 7] on img "button" at bounding box center [449, 7] width 6 height 6
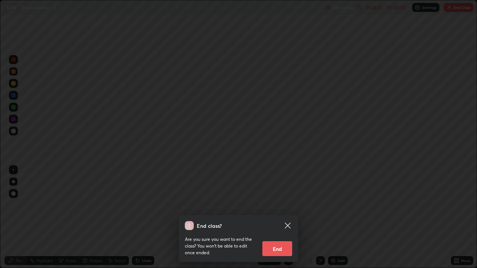
click at [284, 217] on button "End" at bounding box center [277, 248] width 30 height 15
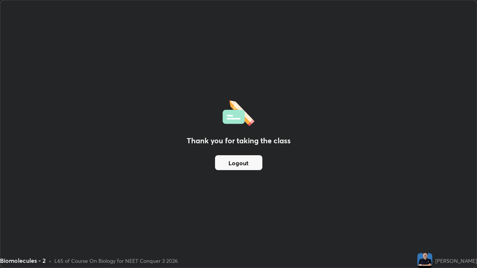
click at [241, 158] on button "Logout" at bounding box center [238, 162] width 47 height 15
